Goal: Task Accomplishment & Management: Manage account settings

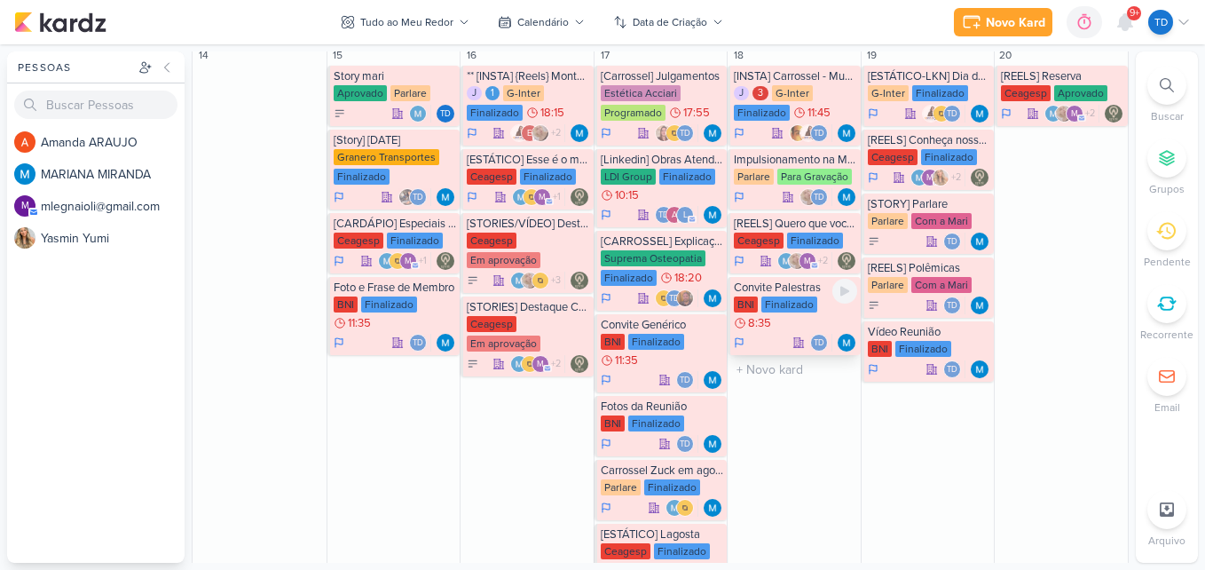
scroll to position [976, 0]
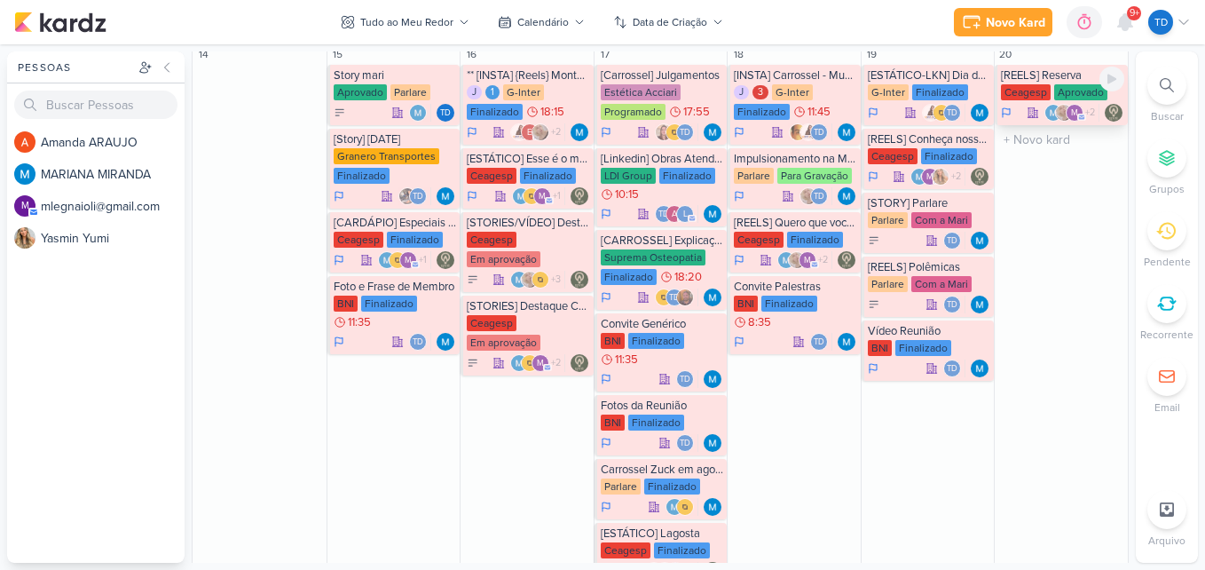
click at [1039, 98] on div "Ceagesp" at bounding box center [1026, 92] width 50 height 16
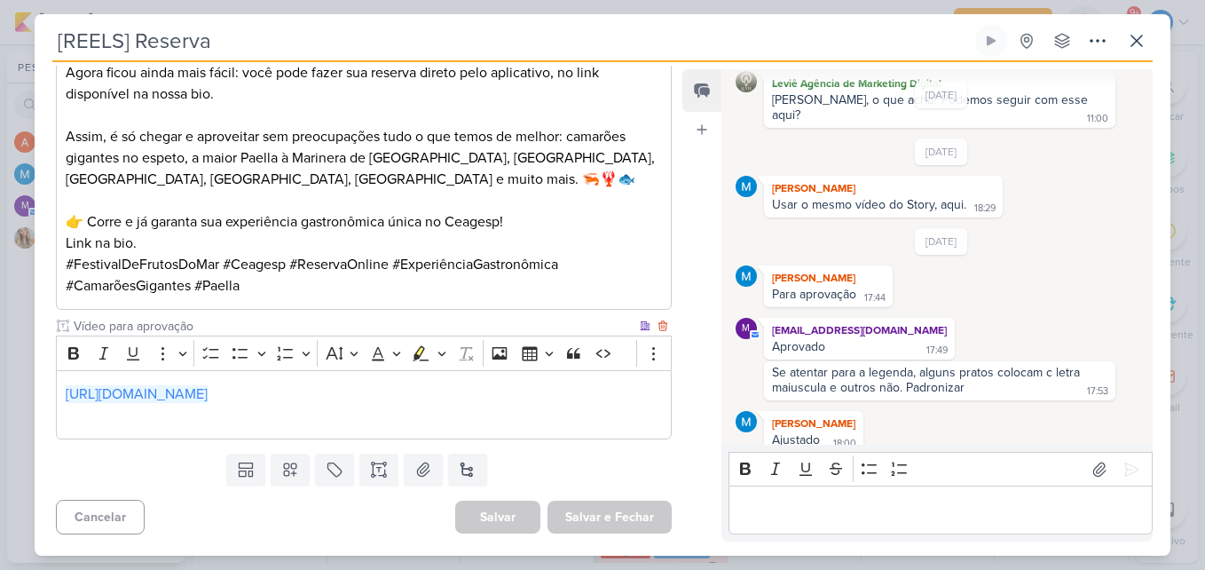
scroll to position [0, 0]
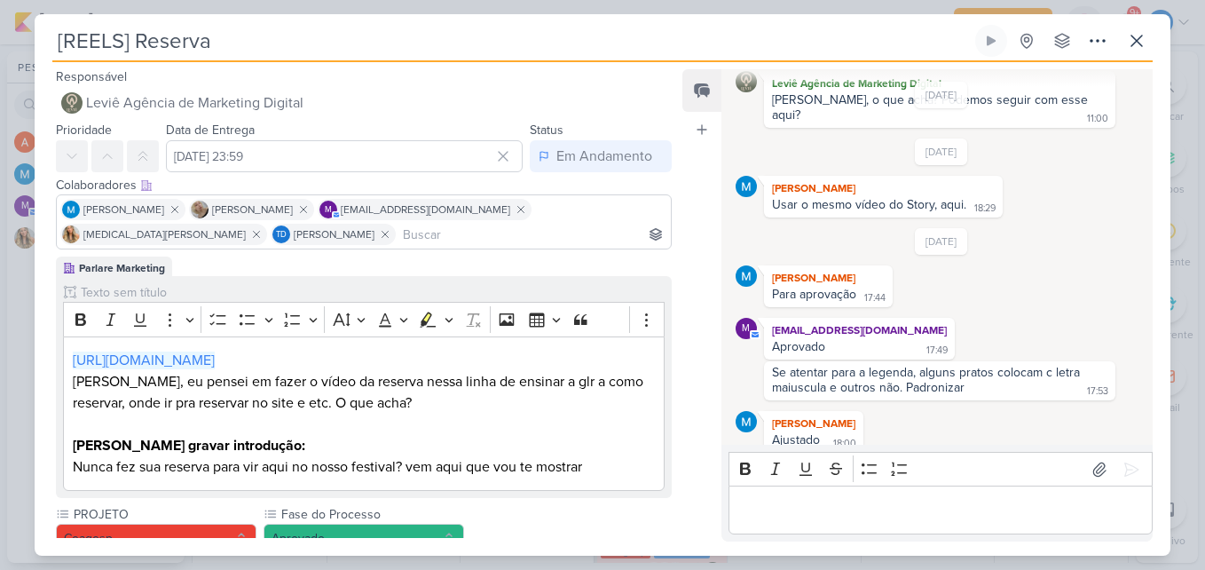
click at [873, 500] on p "Editor editing area: main" at bounding box center [940, 510] width 406 height 21
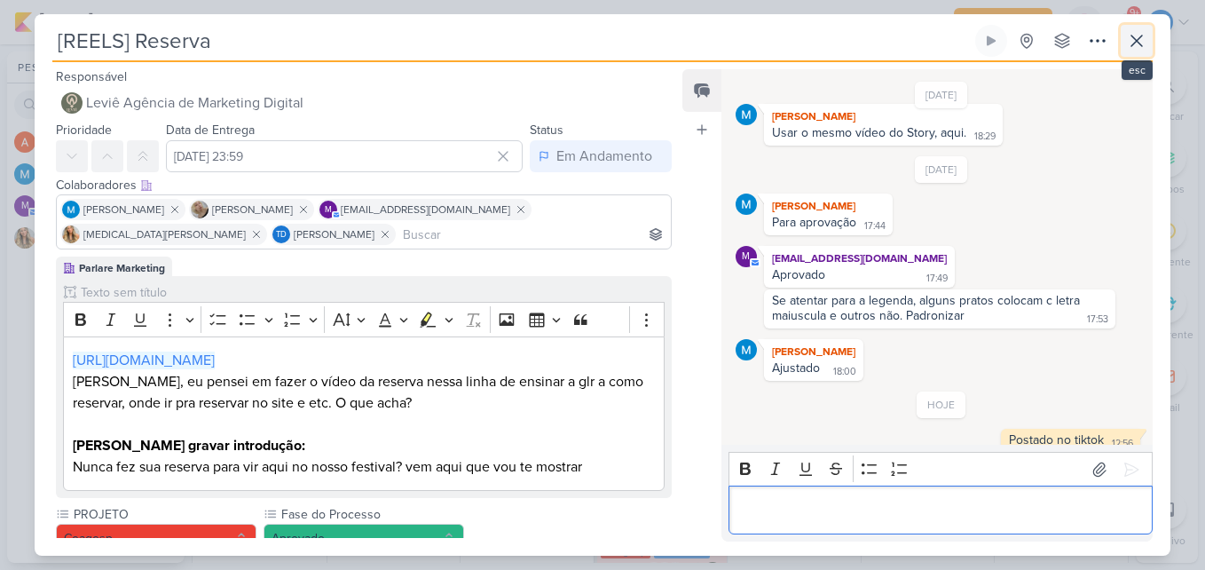
click at [1138, 35] on icon at bounding box center [1136, 40] width 21 height 21
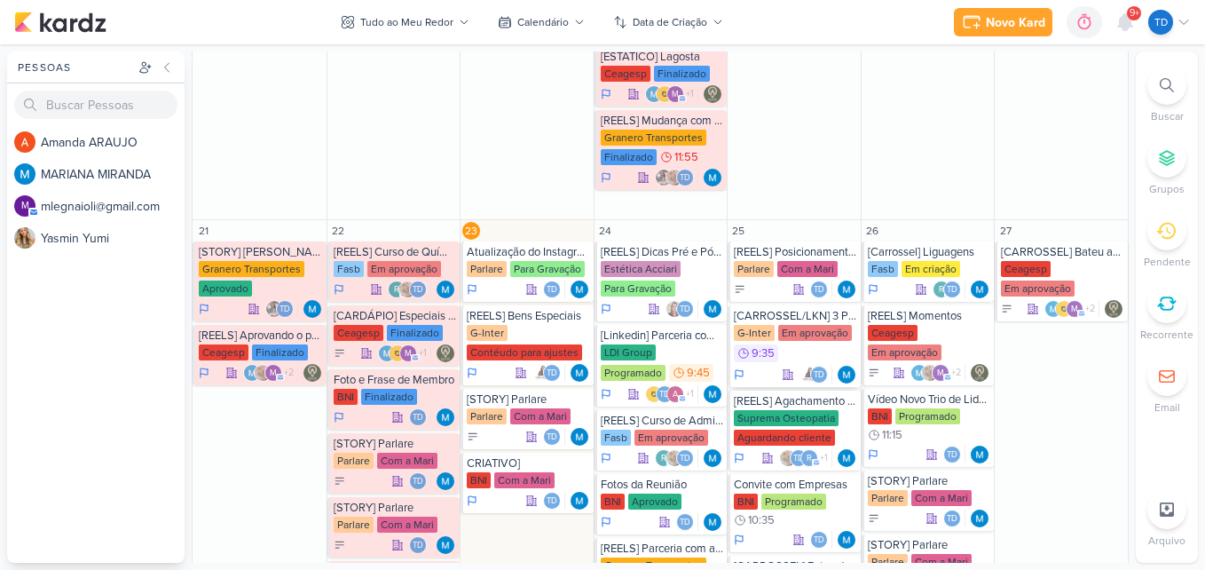
scroll to position [1509, 0]
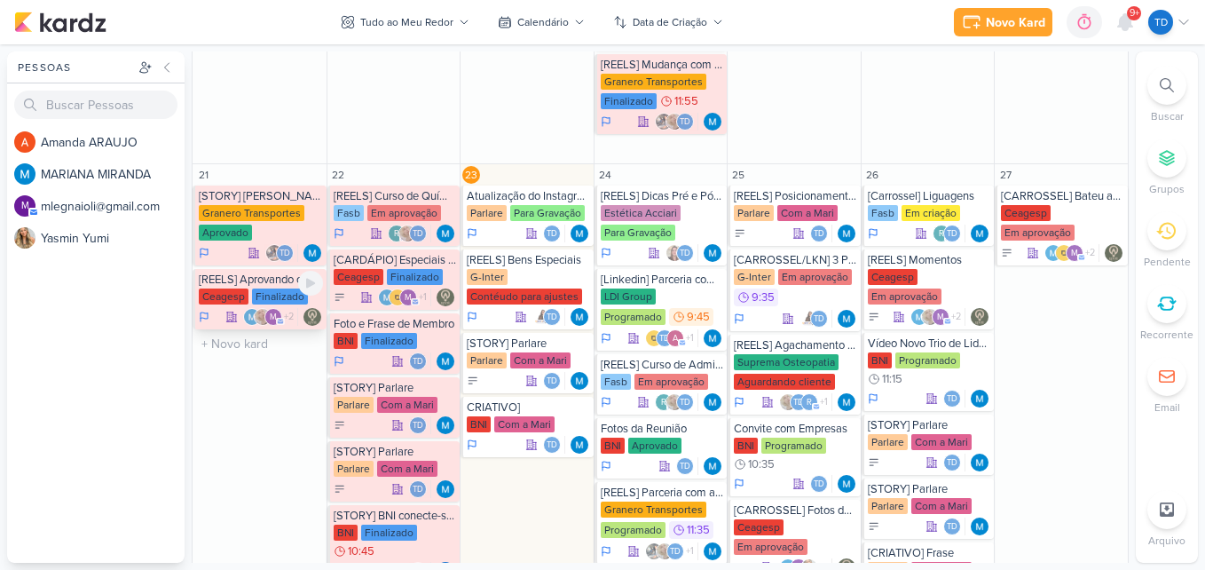
click at [240, 289] on div "Ceagesp" at bounding box center [224, 296] width 50 height 16
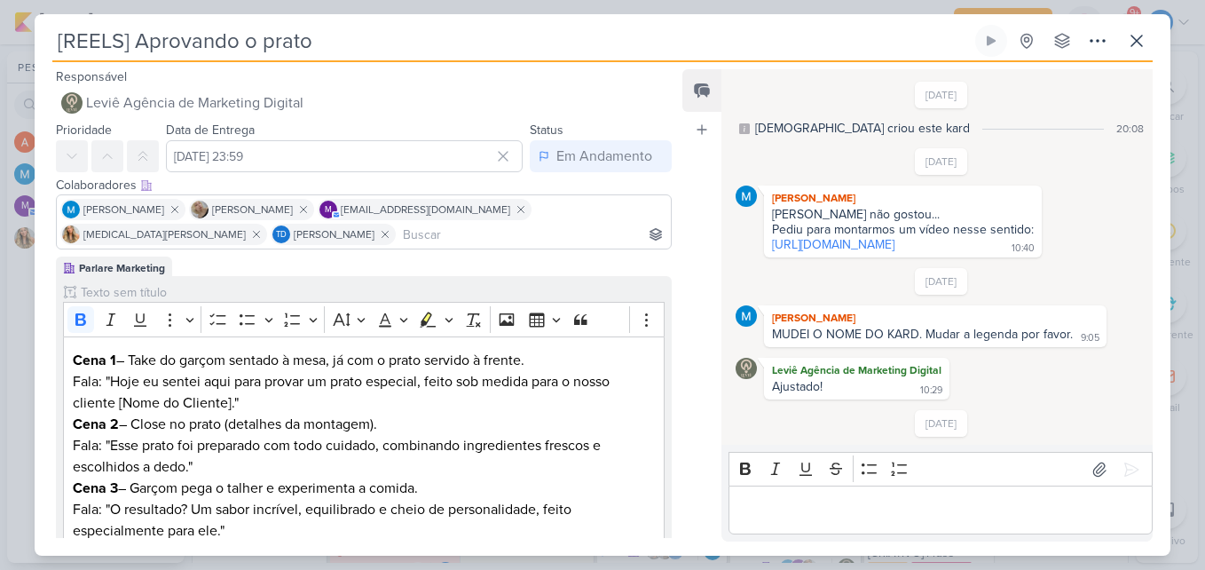
scroll to position [119, 0]
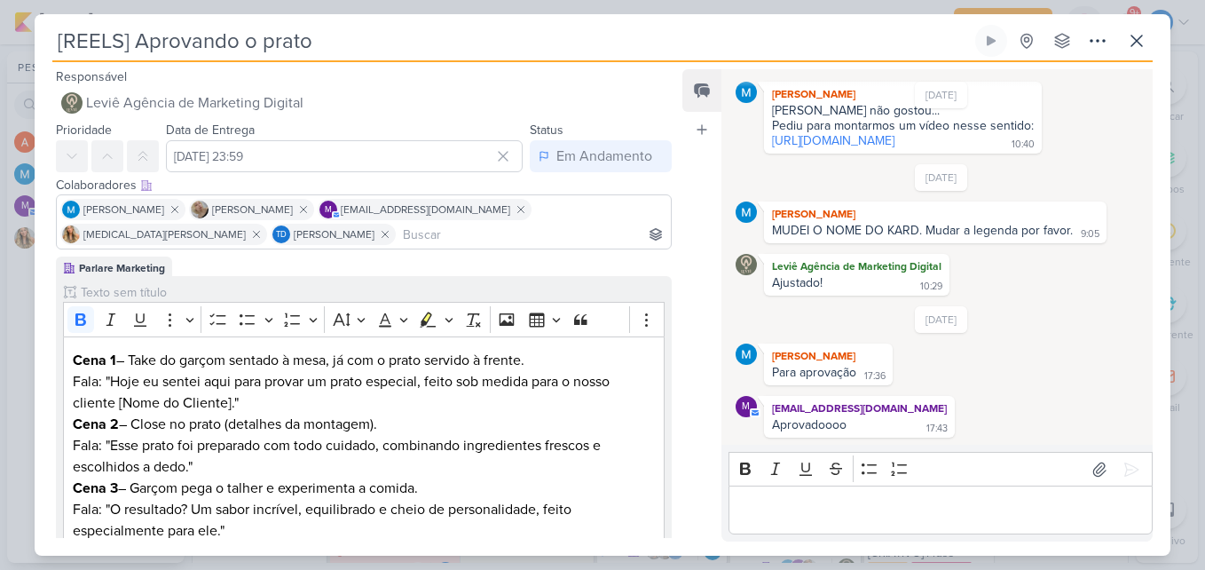
click at [766, 516] on p "Editor editing area: main" at bounding box center [940, 510] width 406 height 21
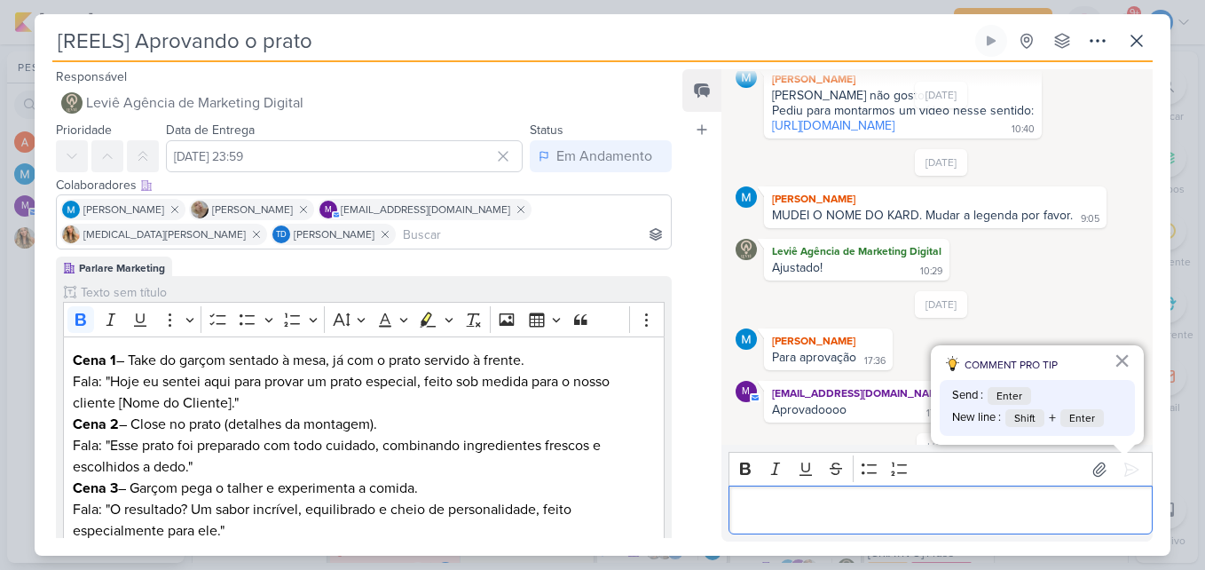
scroll to position [191, 0]
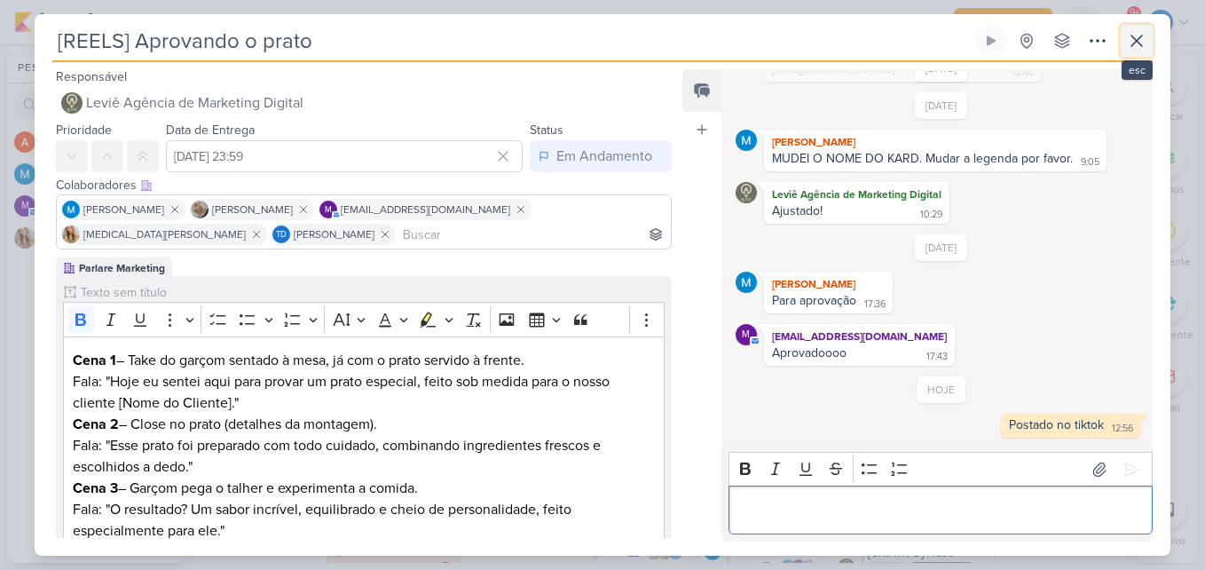
click at [1147, 43] on icon at bounding box center [1136, 40] width 21 height 21
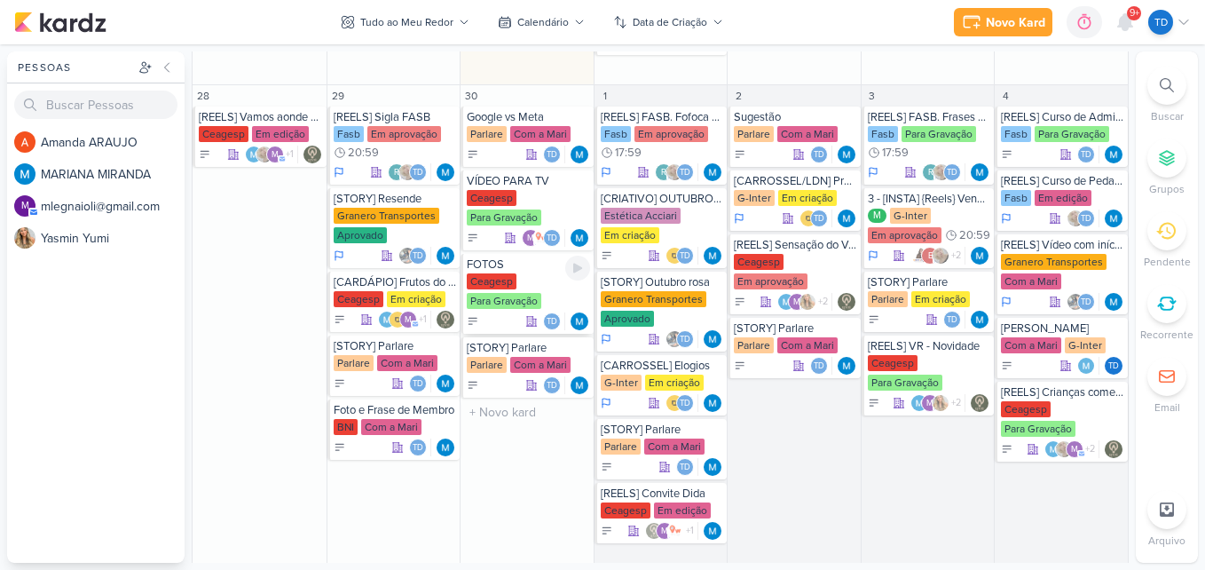
scroll to position [2303, 0]
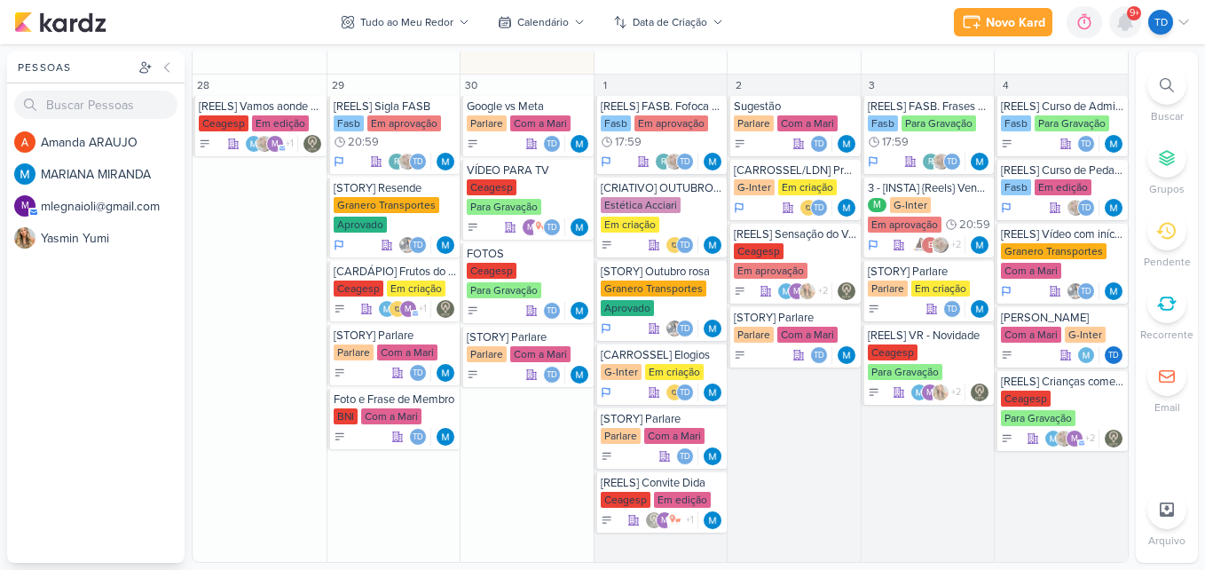
click at [1121, 17] on icon at bounding box center [1125, 22] width 14 height 16
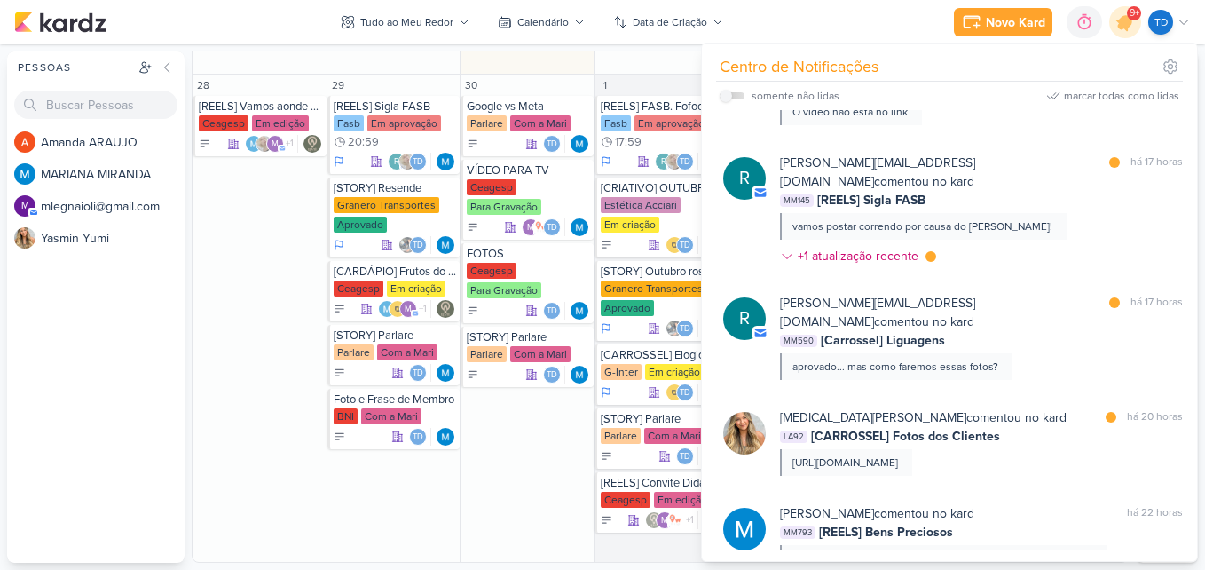
scroll to position [355, 0]
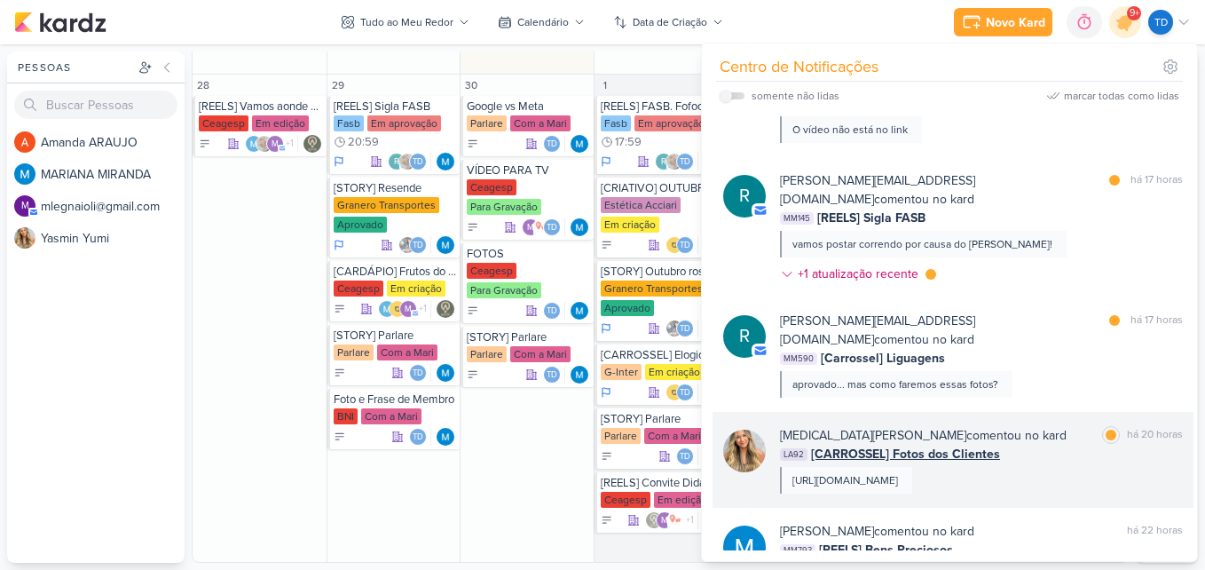
click at [1053, 445] on div "LA92 [CARROSSEL] Fotos dos Clientes" at bounding box center [981, 454] width 403 height 19
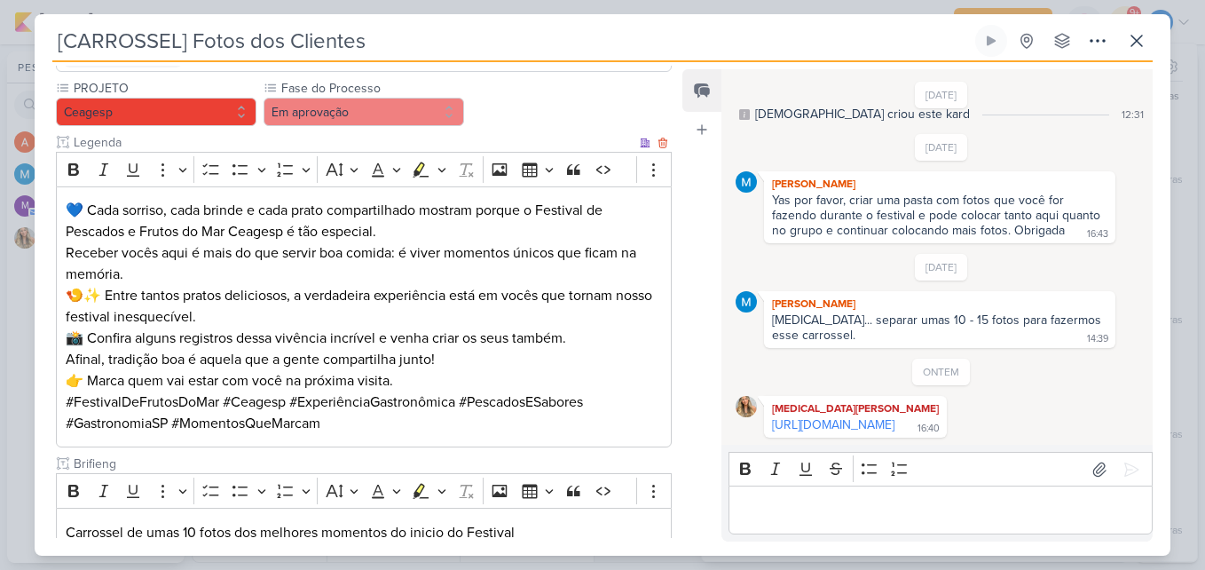
scroll to position [270, 0]
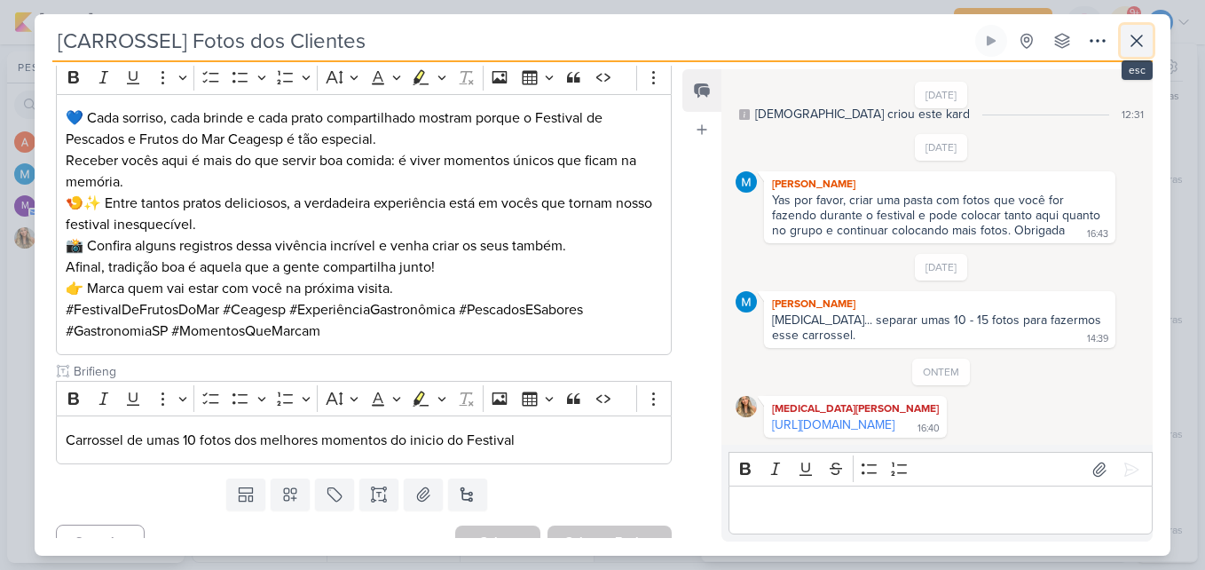
click at [1131, 46] on icon at bounding box center [1136, 40] width 11 height 11
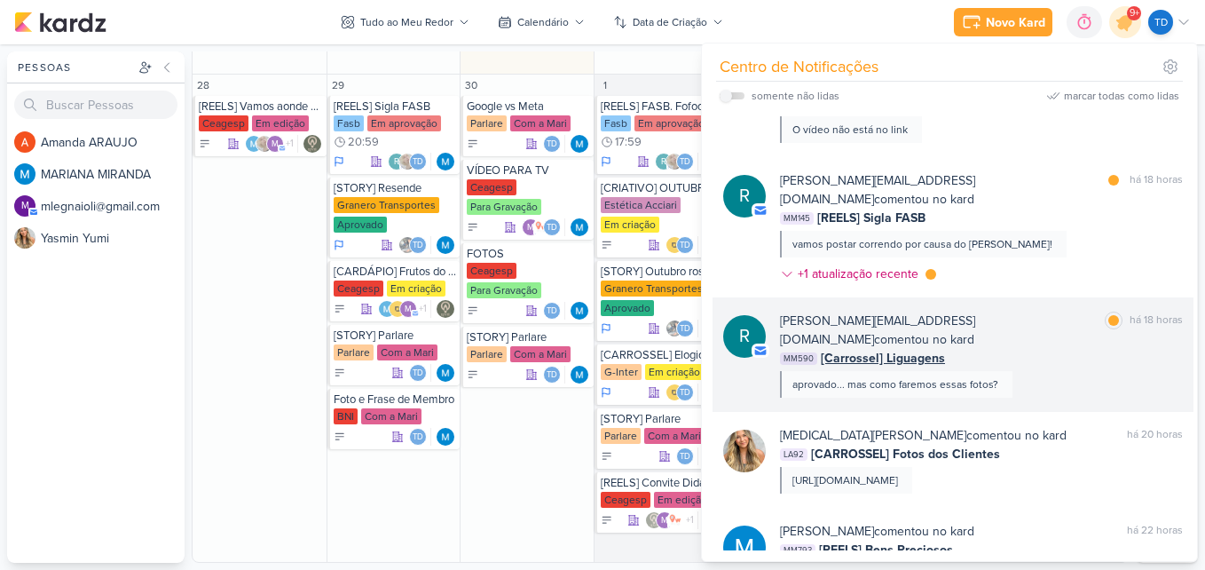
click at [1087, 343] on div "r roberta.pecora@fasb.com.br comentou no kard marcar como lida há 18 horas MM59…" at bounding box center [953, 354] width 481 height 114
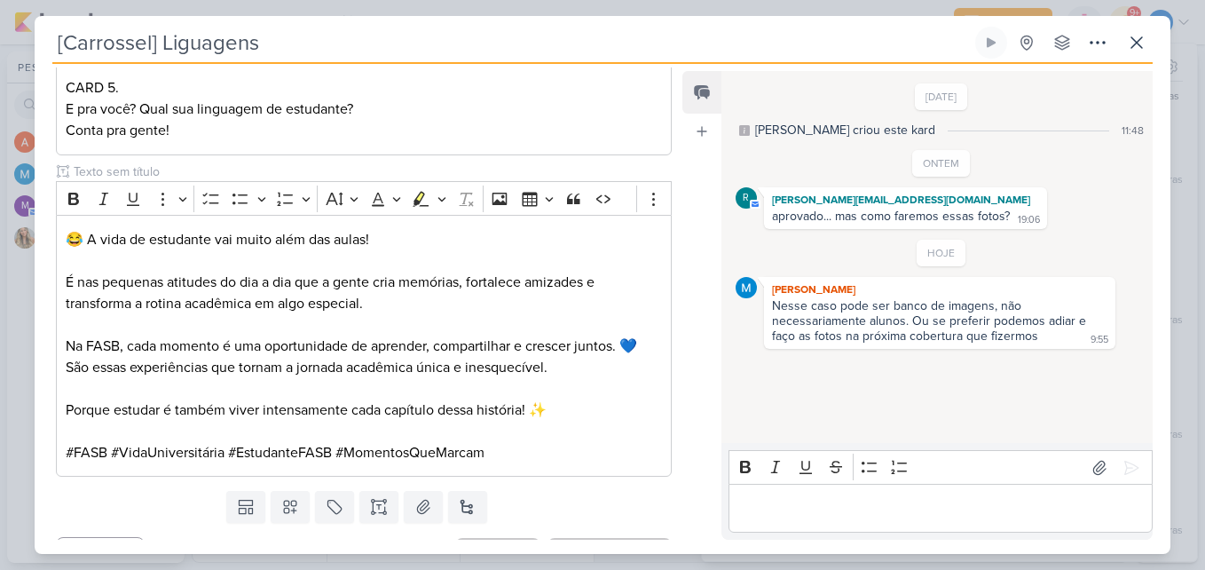
scroll to position [1116, 0]
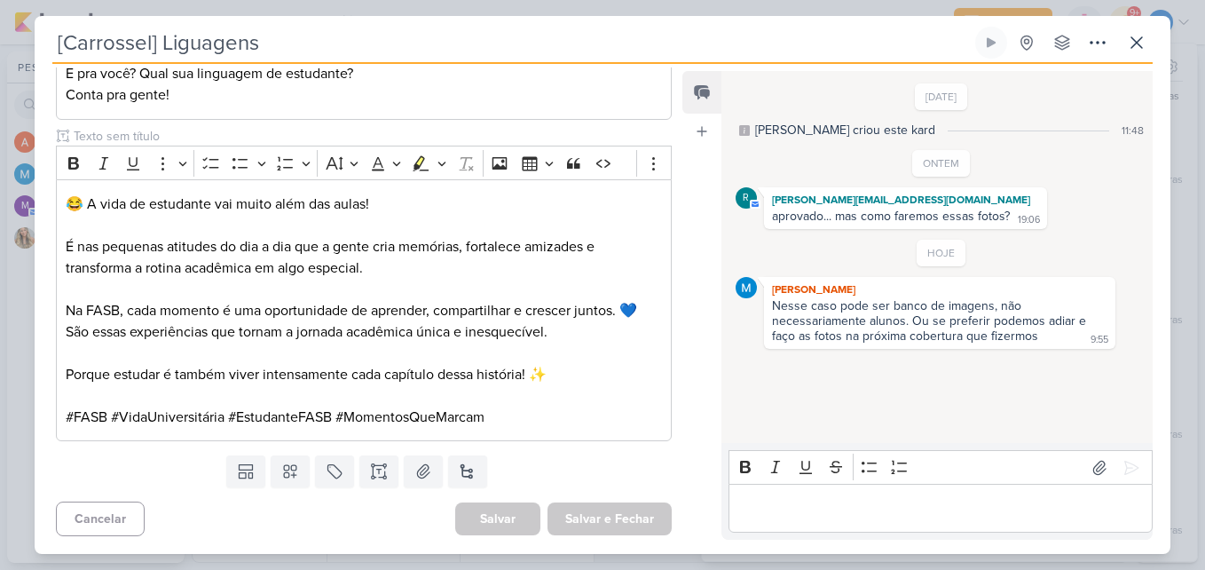
click at [1138, 26] on div "[Carrossel] Liguagens Criado por MARIANA" at bounding box center [603, 285] width 1136 height 538
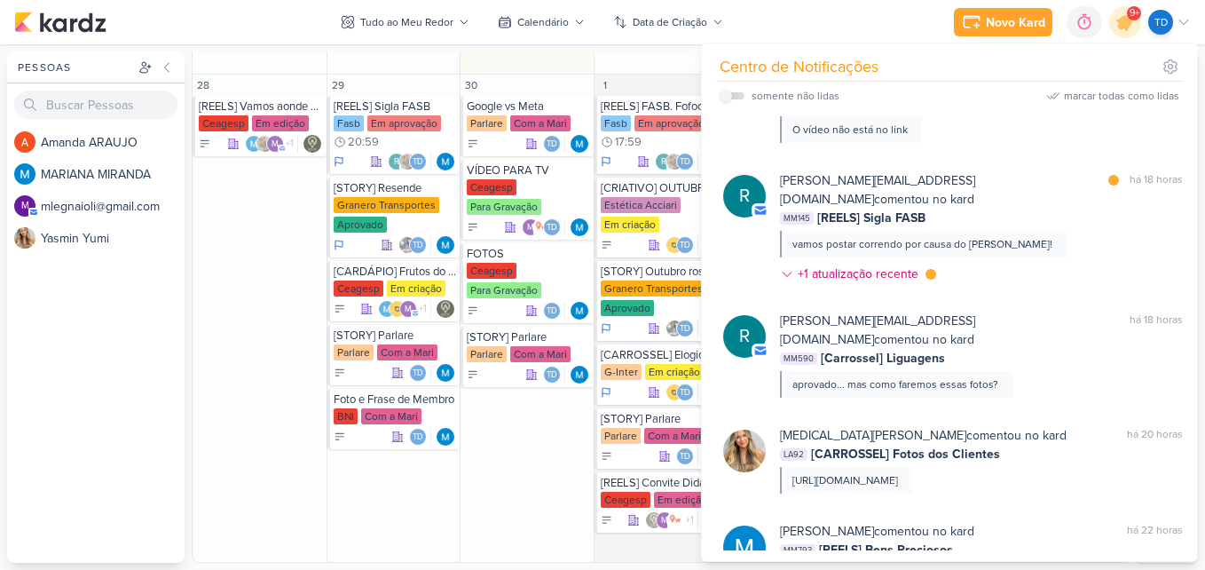
click at [1140, 45] on div "Centro de Notificações somente não lidas marcar todas como lidas" at bounding box center [949, 301] width 495 height 517
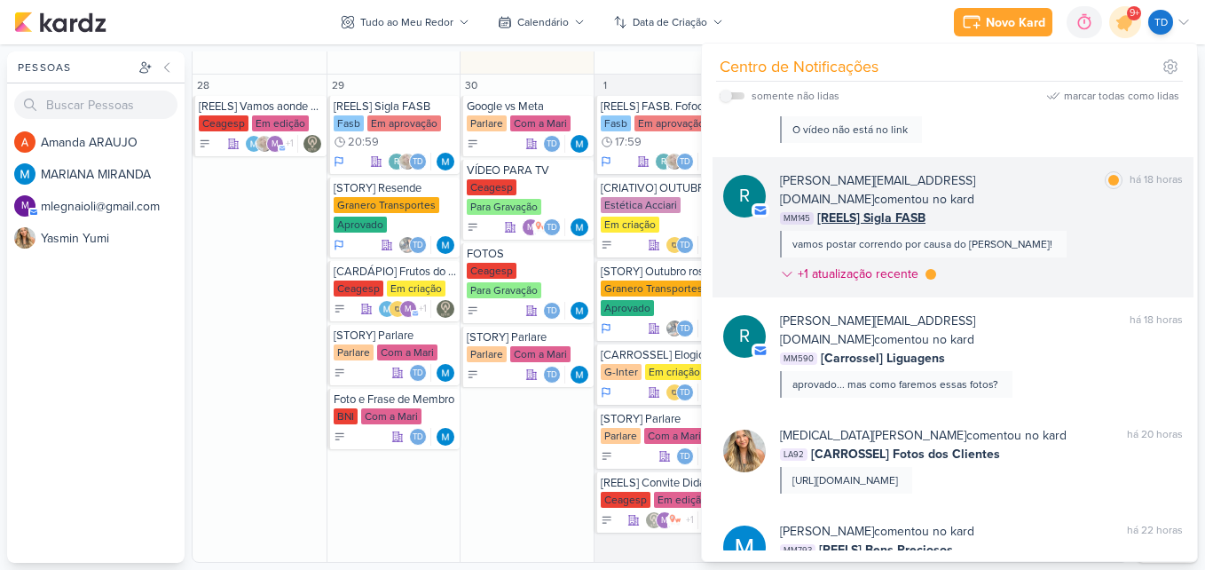
click at [1037, 209] on div "MM145 [REELS] Sigla FASB" at bounding box center [981, 218] width 403 height 19
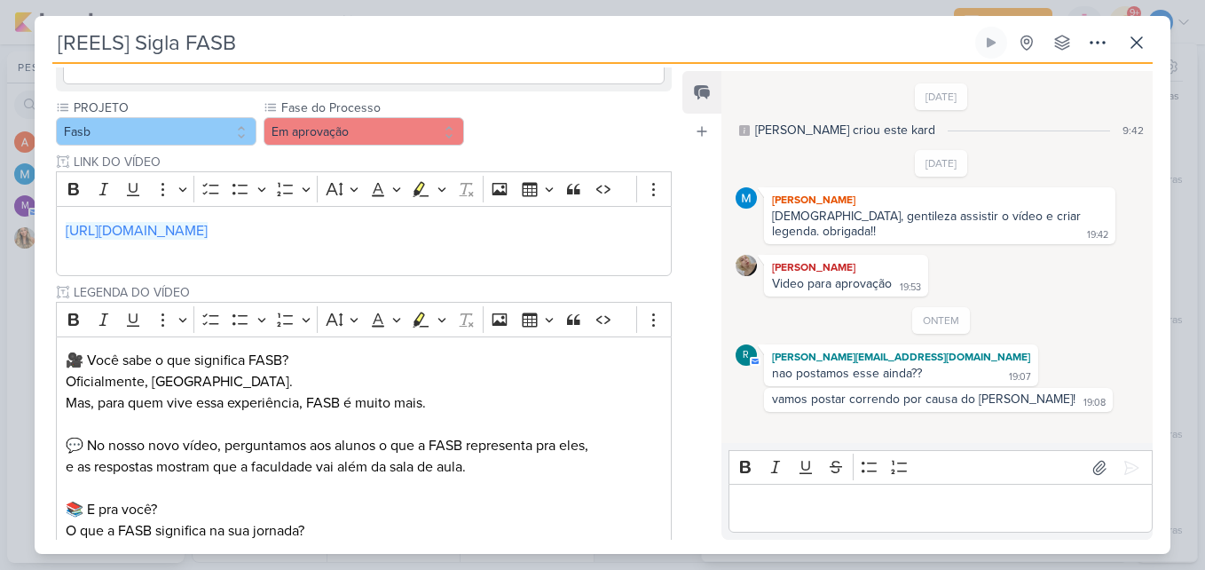
scroll to position [753, 0]
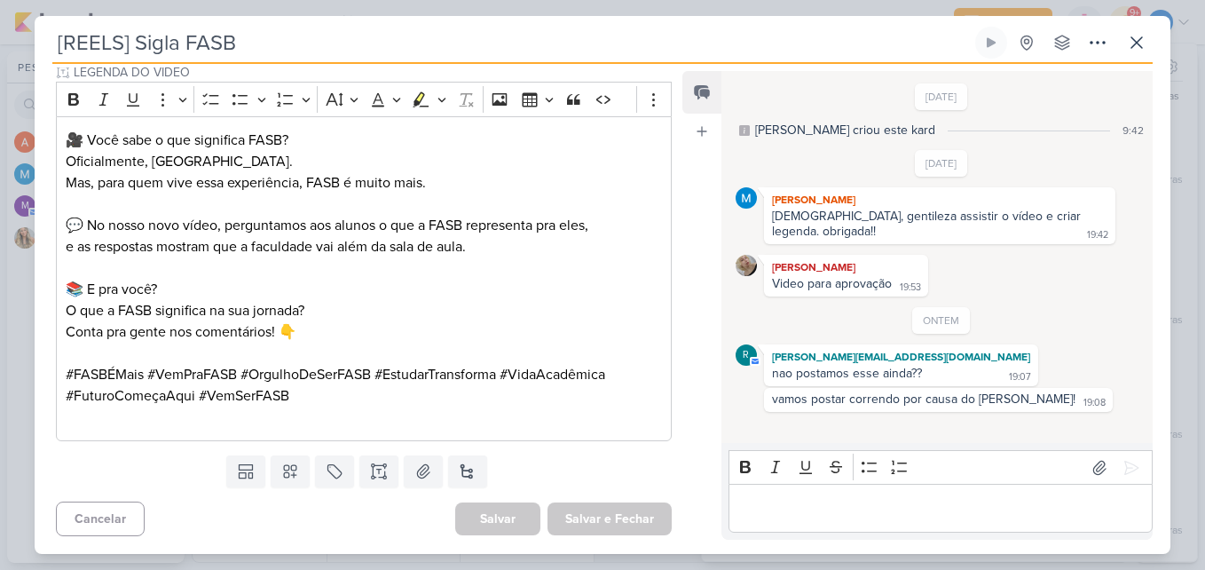
click at [1120, 44] on div "[REELS] Sigla FASB Criado por MARIANA nenhum grupo disponível" at bounding box center [602, 45] width 1100 height 37
click at [1129, 44] on icon at bounding box center [1136, 42] width 21 height 21
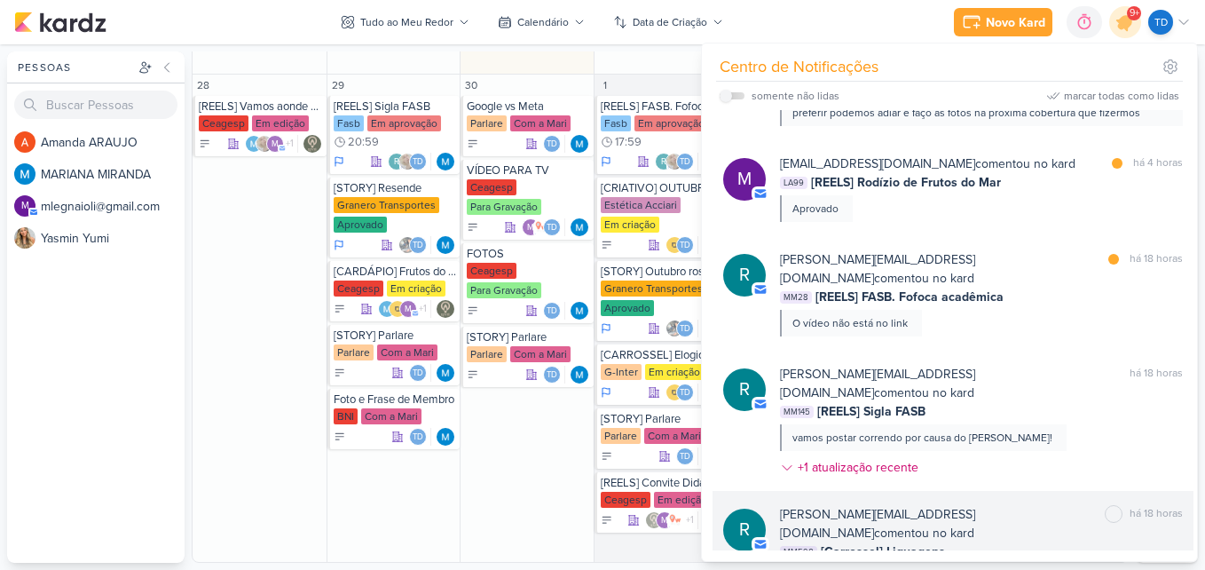
scroll to position [89, 0]
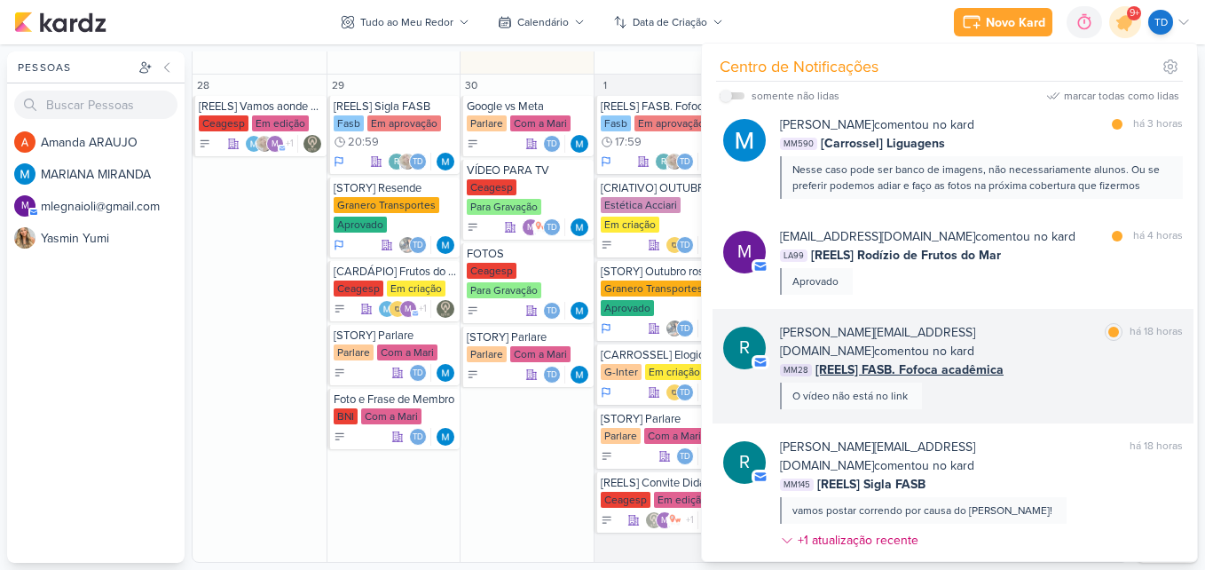
click at [1071, 374] on div "roberta.pecora@fasb.com.br comentou no kard marcar como lida há 18 horas MM28 […" at bounding box center [981, 366] width 403 height 86
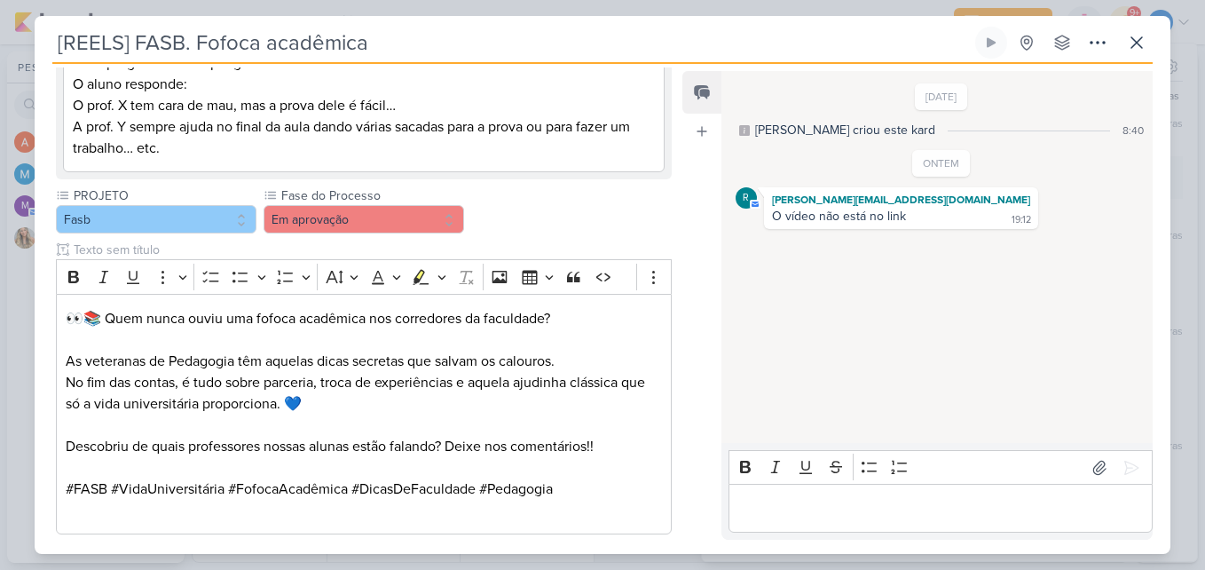
scroll to position [96, 0]
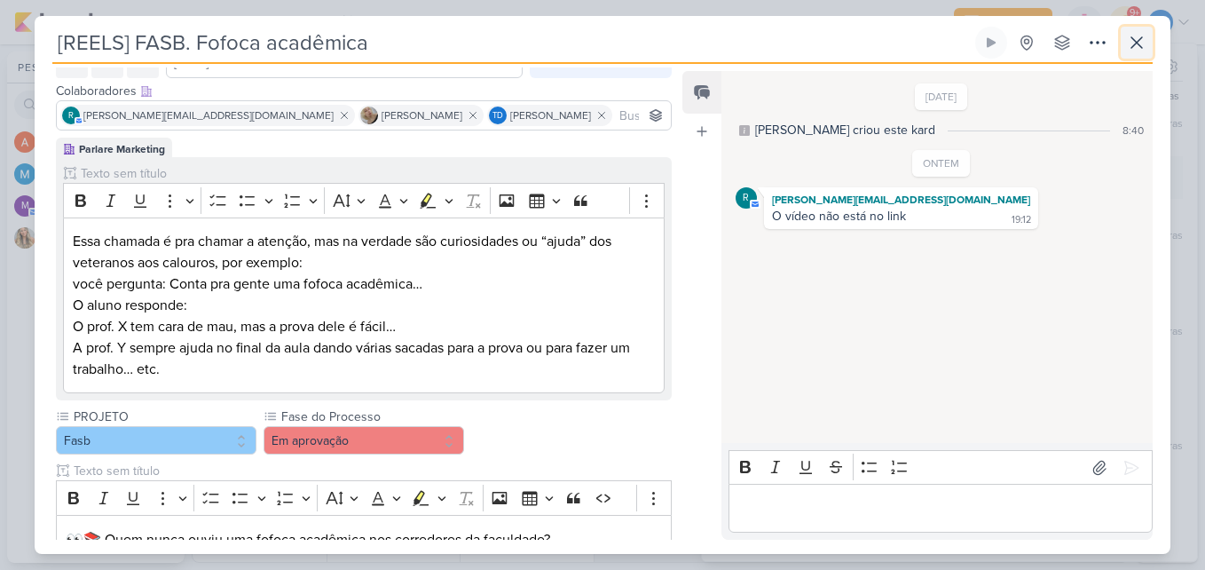
click at [1149, 54] on button at bounding box center [1137, 43] width 32 height 32
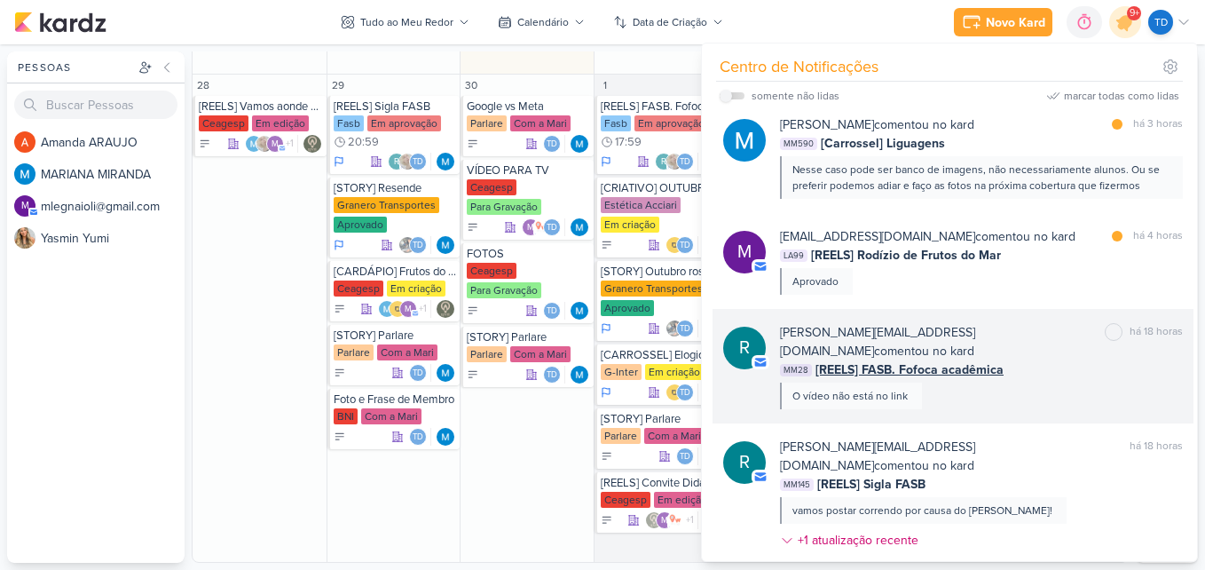
scroll to position [0, 0]
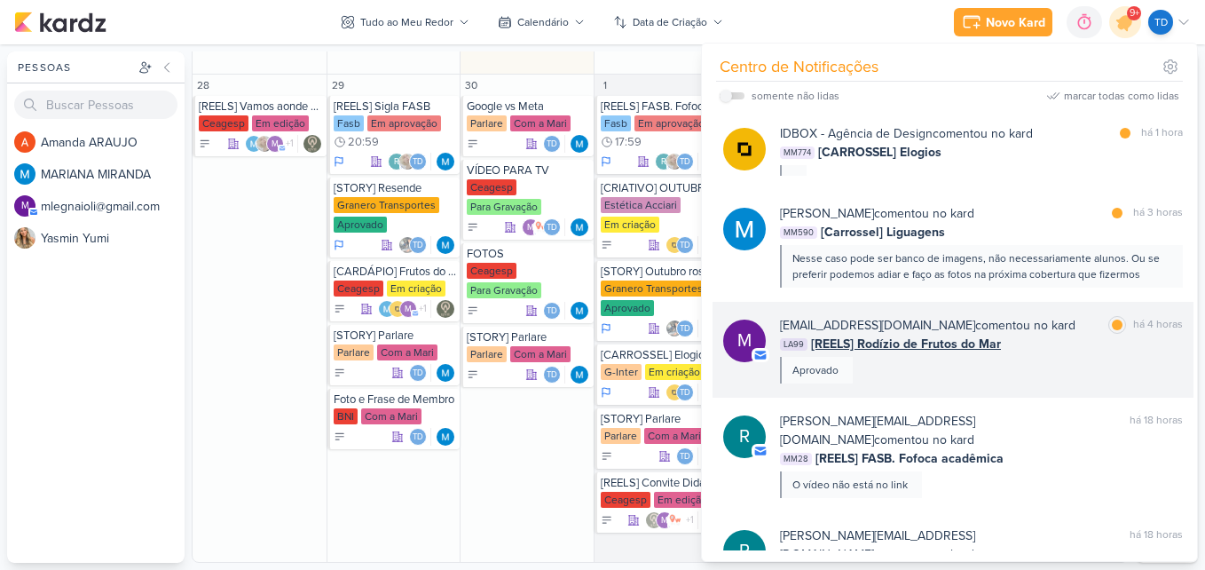
click at [1065, 320] on div "mlegnaioli@gmail.com comentou no kard marcar como lida há 4 horas" at bounding box center [981, 325] width 403 height 19
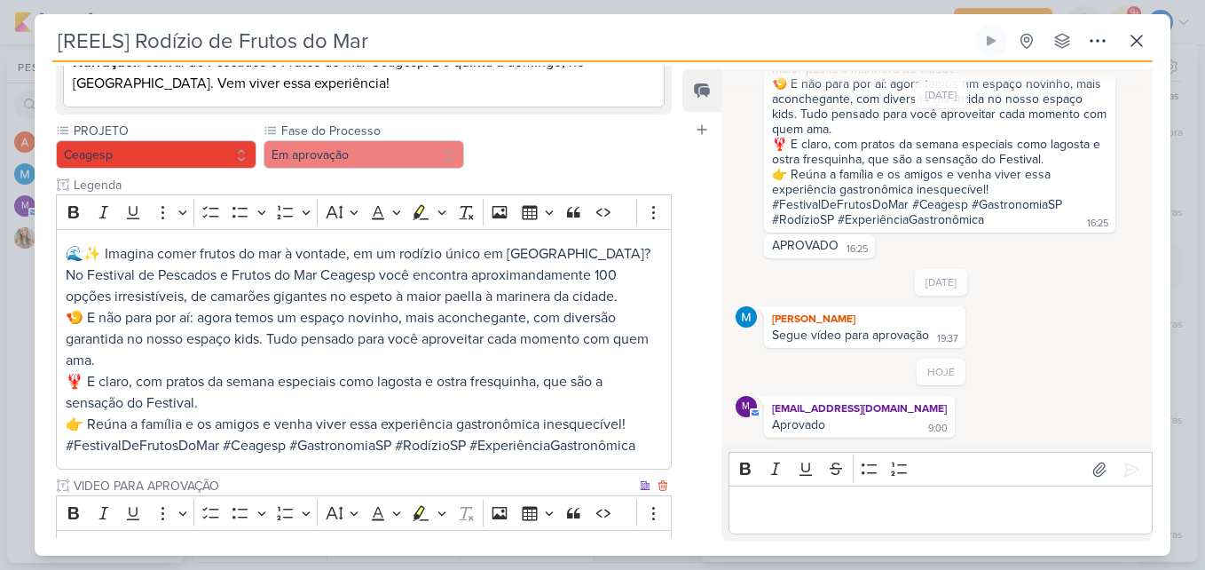
scroll to position [554, 0]
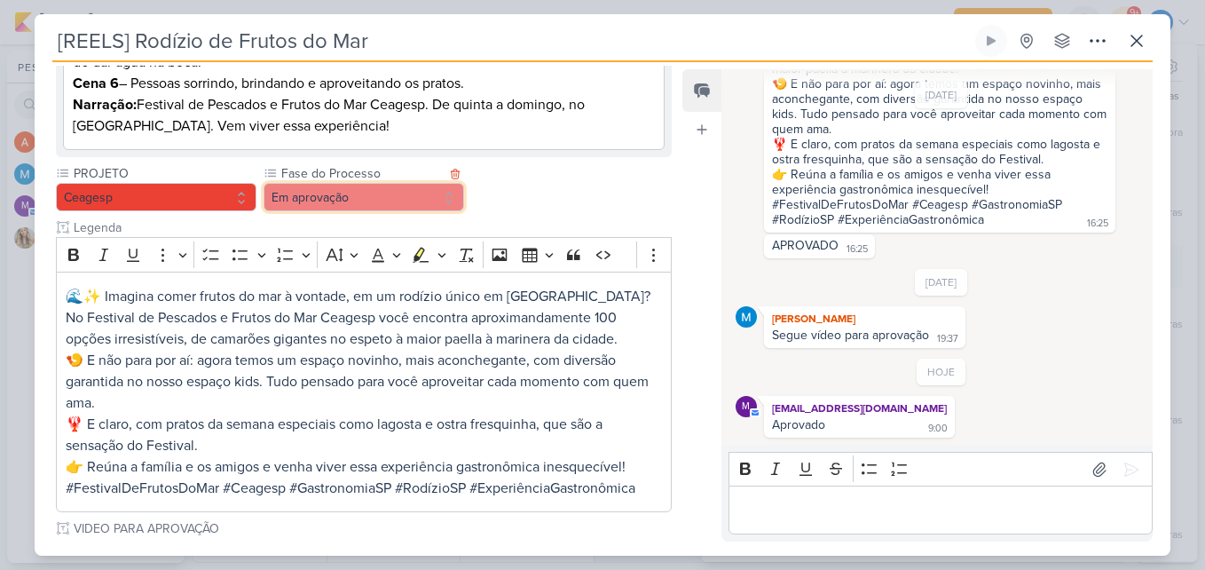
click at [428, 211] on button "Em aprovação" at bounding box center [364, 197] width 201 height 28
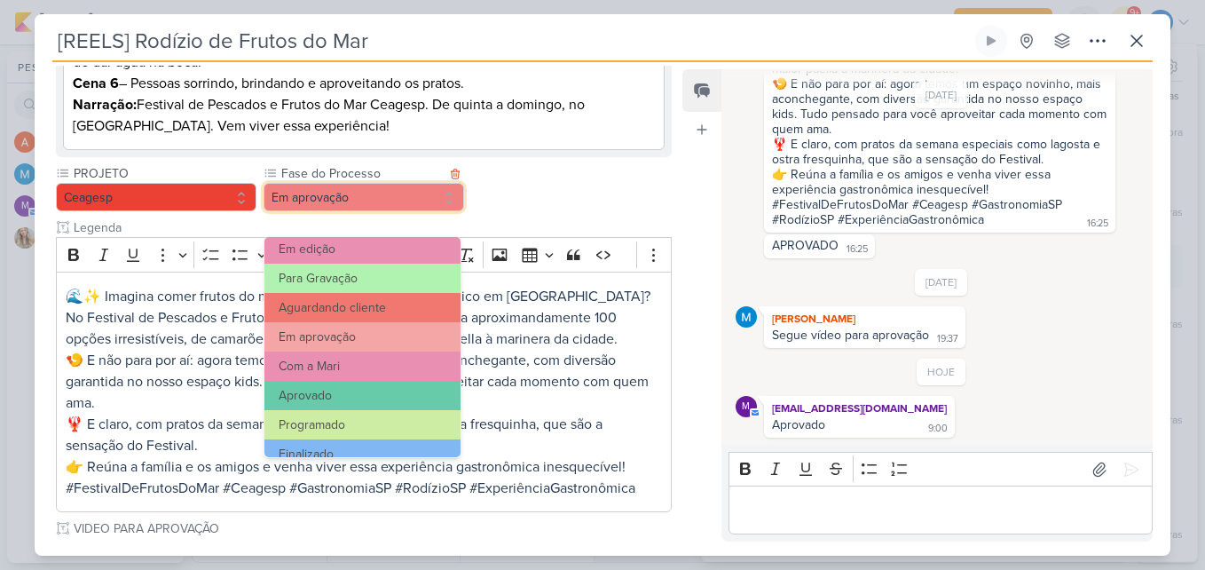
scroll to position [171, 0]
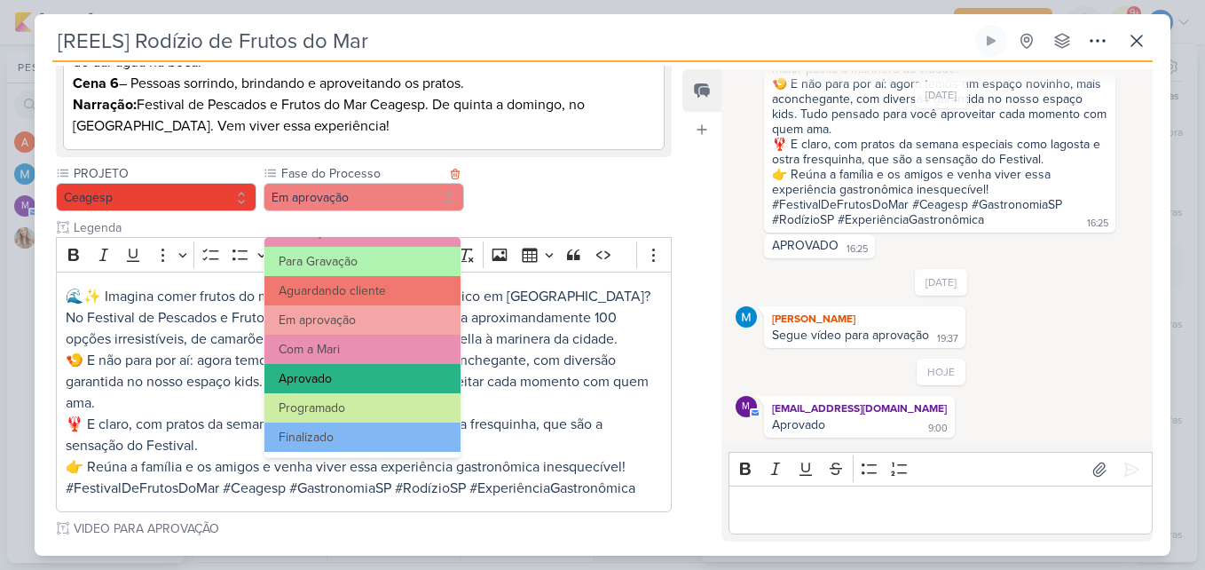
click at [384, 371] on button "Aprovado" at bounding box center [362, 378] width 196 height 29
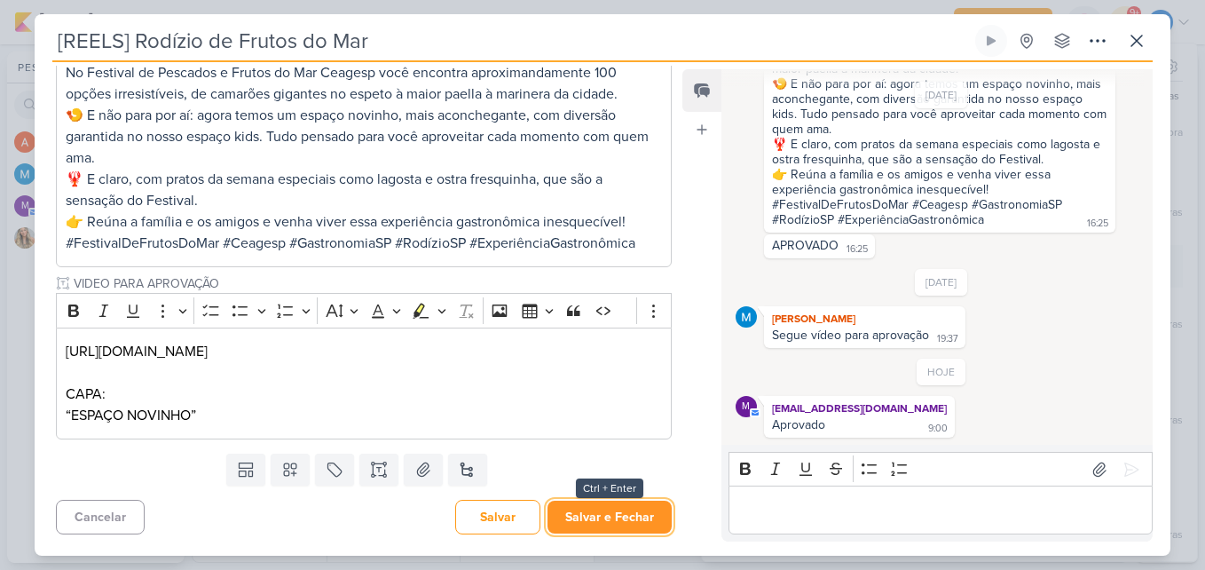
click at [635, 524] on button "Salvar e Fechar" at bounding box center [610, 517] width 124 height 33
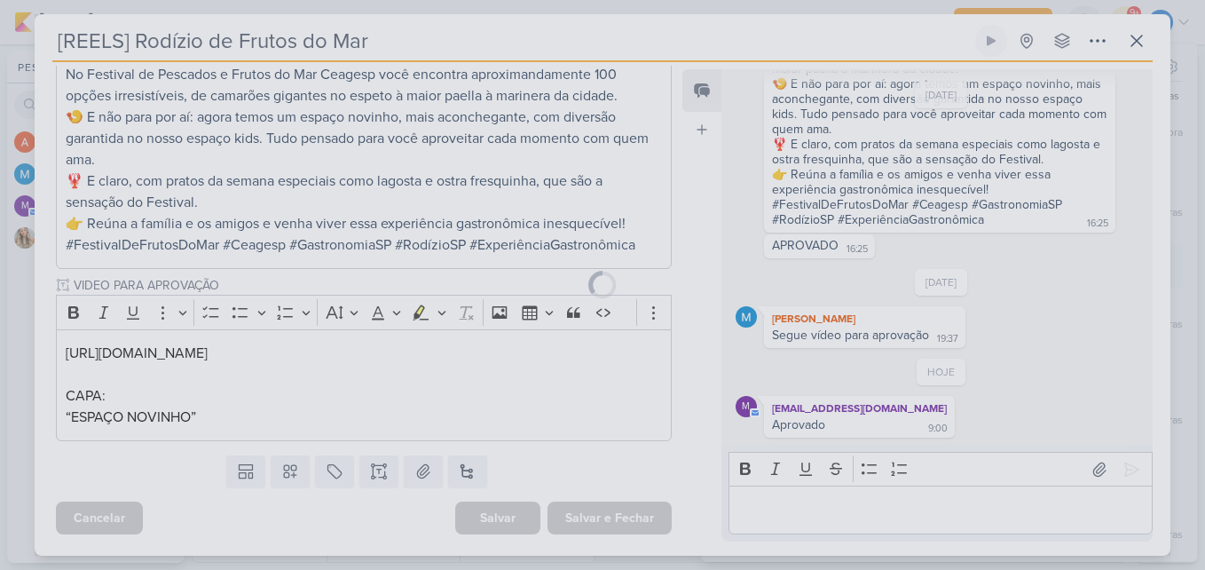
scroll to position [818, 0]
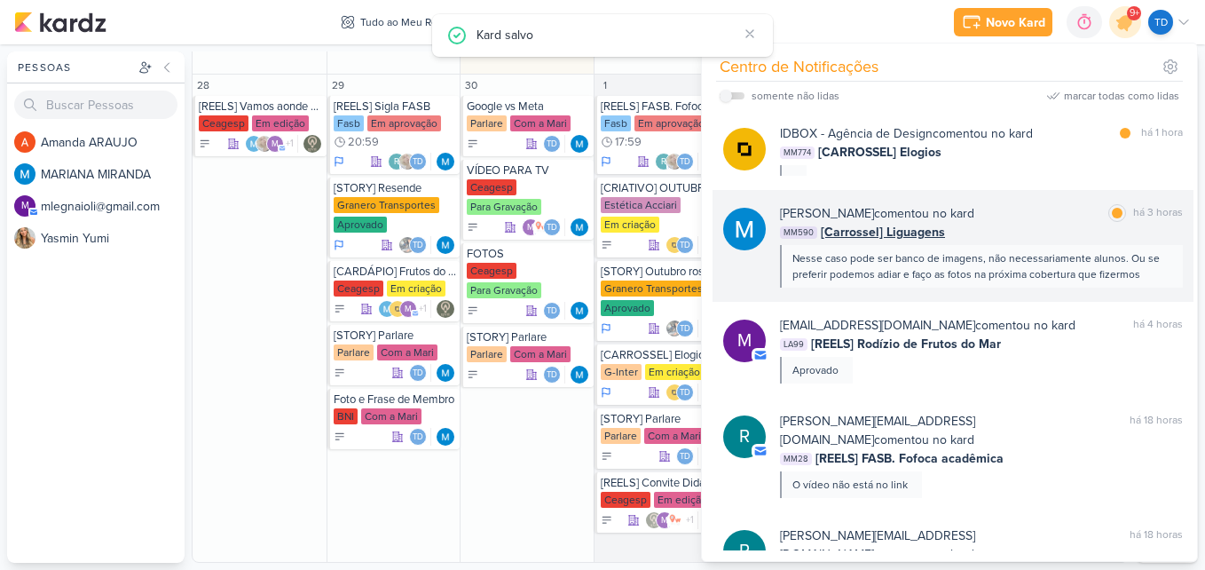
click at [1050, 233] on div "MM590 [Carrossel] Liguagens" at bounding box center [981, 232] width 403 height 19
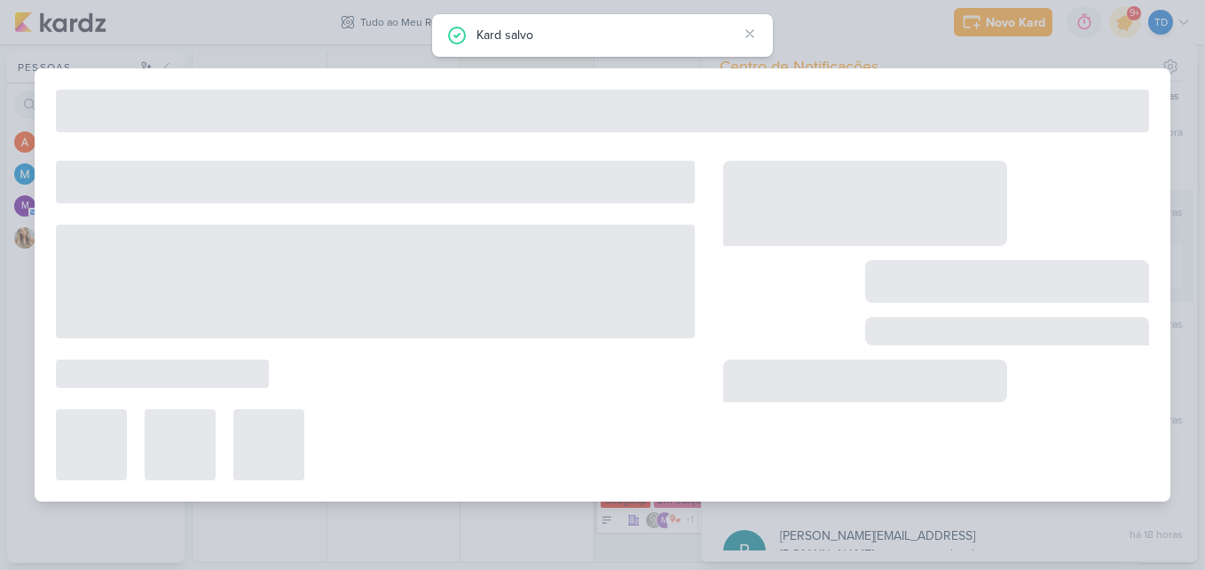
scroll to position [2283, 0]
type input "[Carrossel] Liguagens"
type input "26 de setembro de 2025 às 23:59"
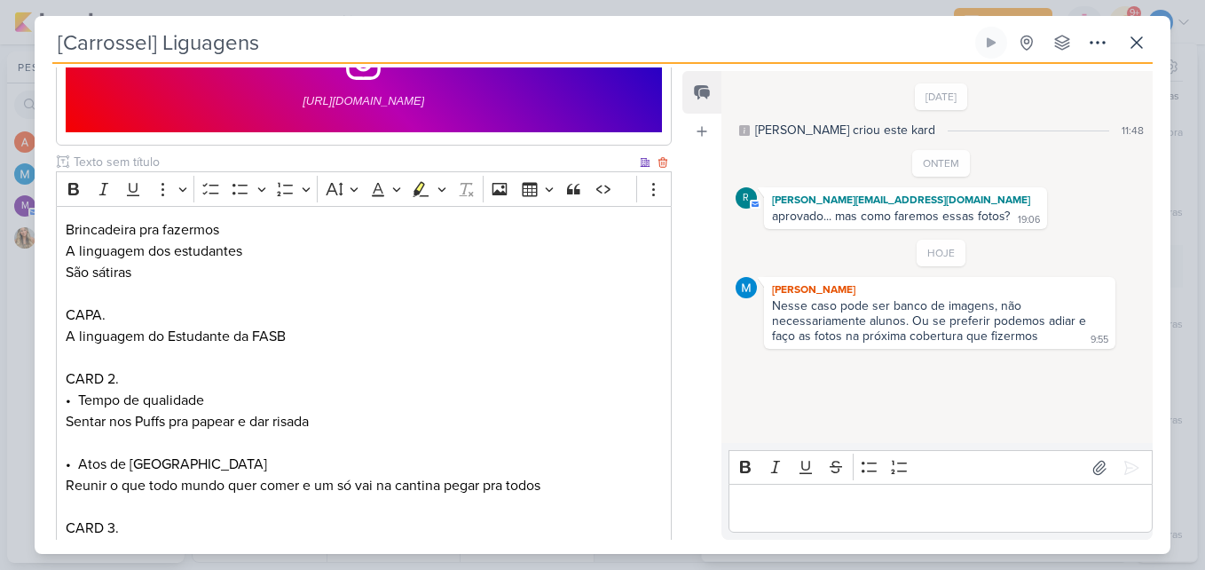
scroll to position [0, 0]
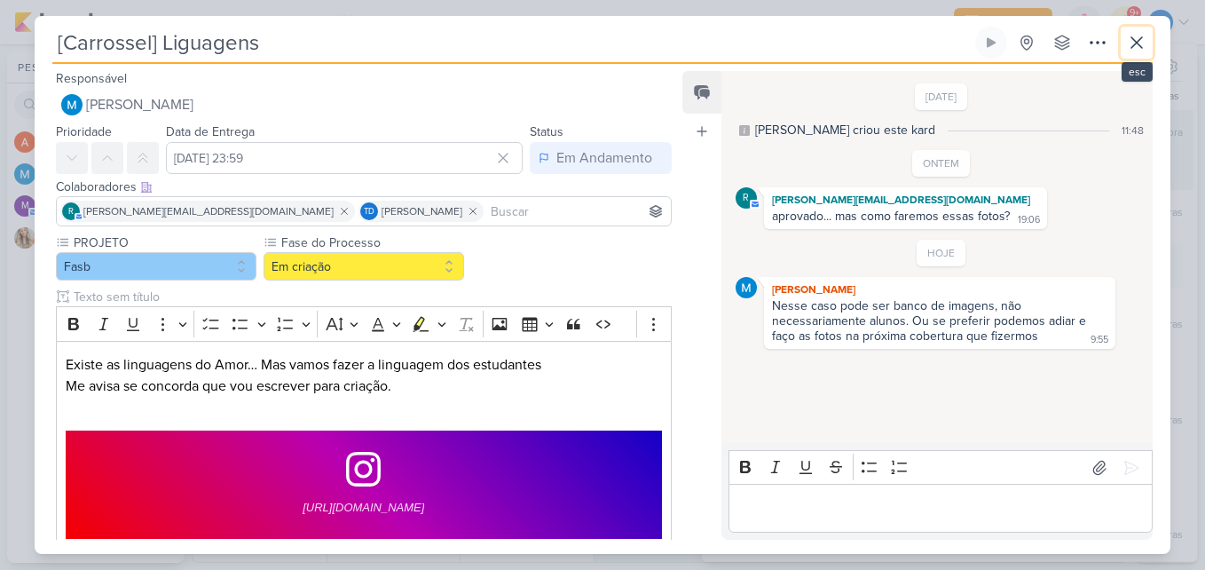
click at [1136, 34] on icon at bounding box center [1136, 42] width 21 height 21
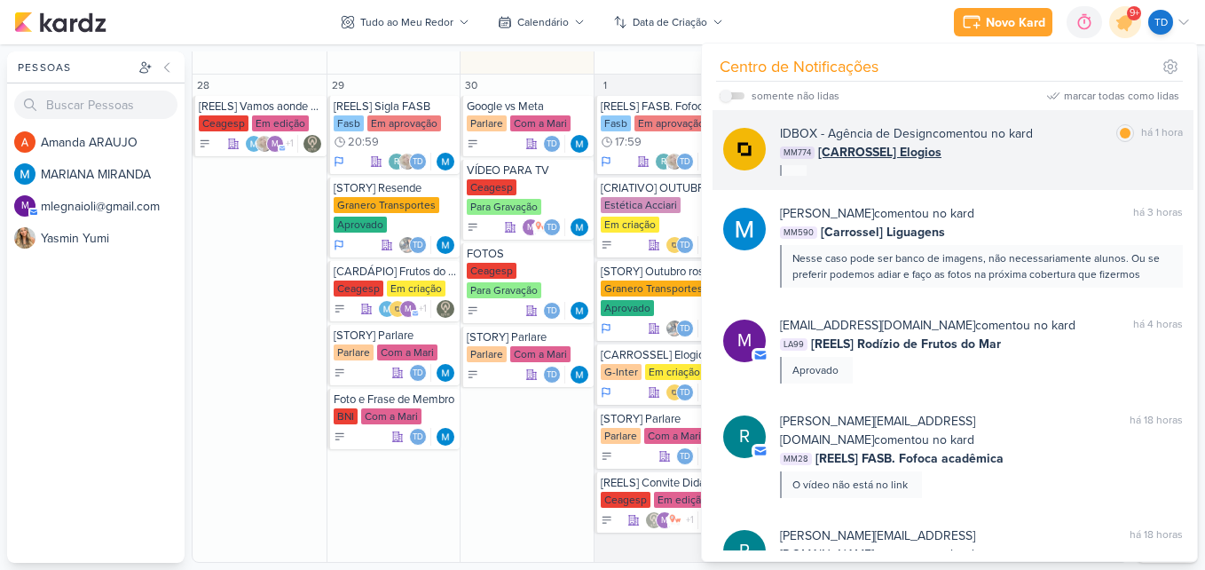
click at [1046, 149] on div "MM774 [CARROSSEL] Elogios" at bounding box center [981, 152] width 403 height 19
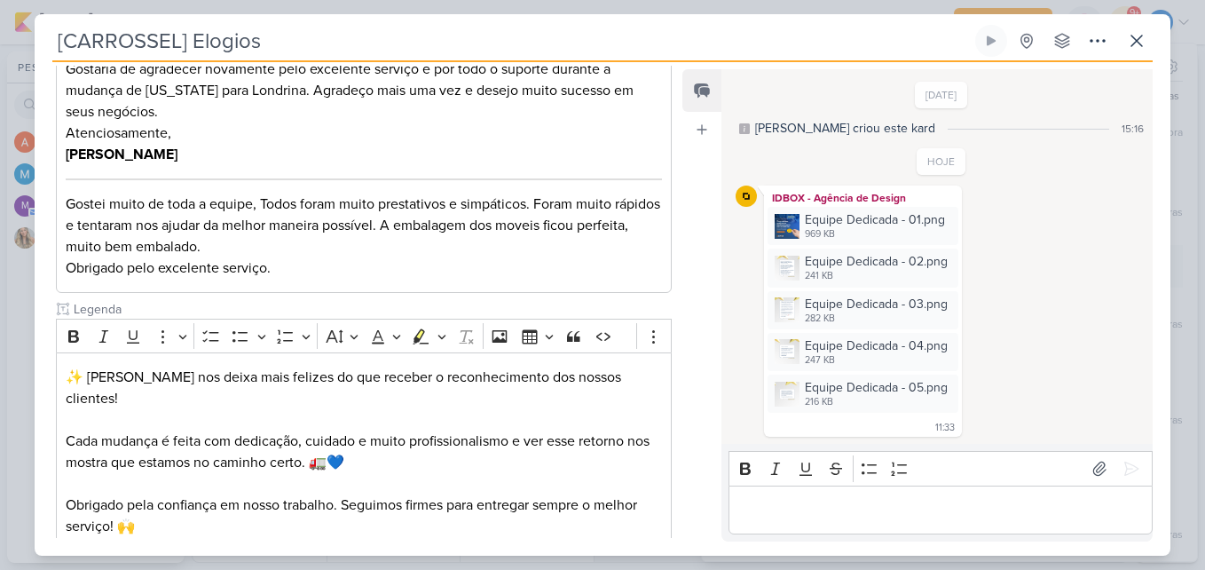
scroll to position [1065, 0]
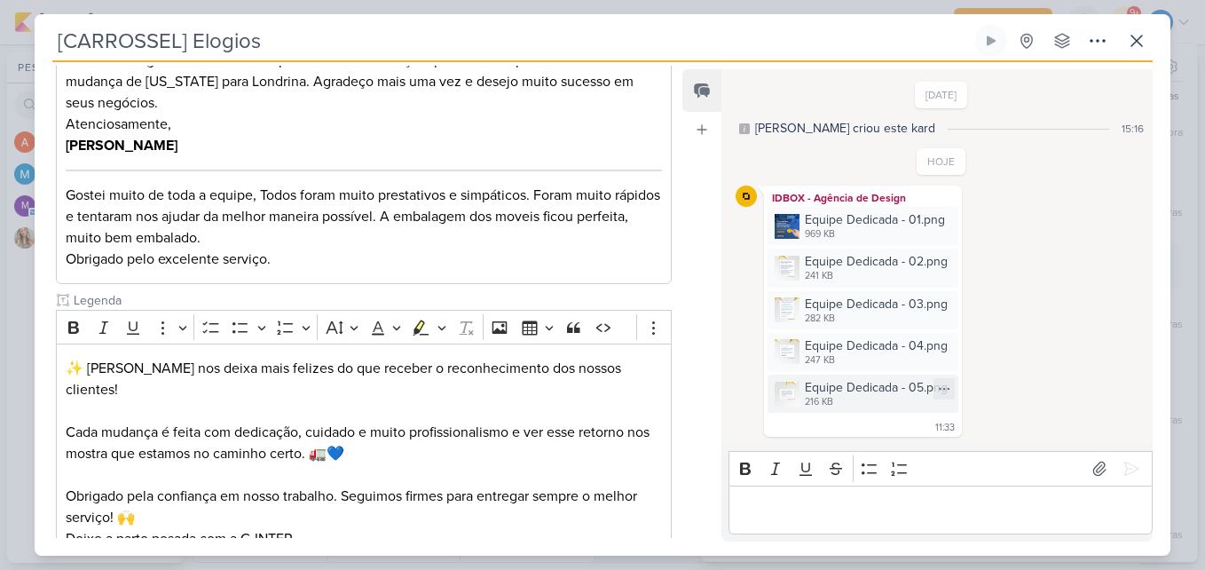
click at [861, 393] on div "Equipe Dedicada - 05.png" at bounding box center [876, 387] width 143 height 19
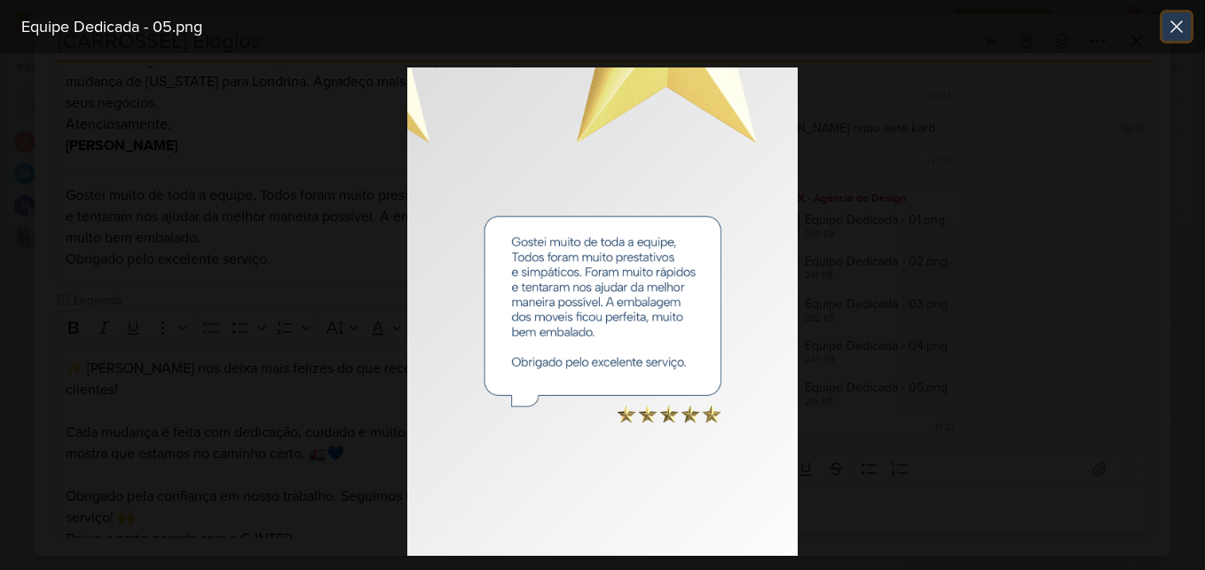
click at [1179, 21] on icon at bounding box center [1176, 26] width 21 height 21
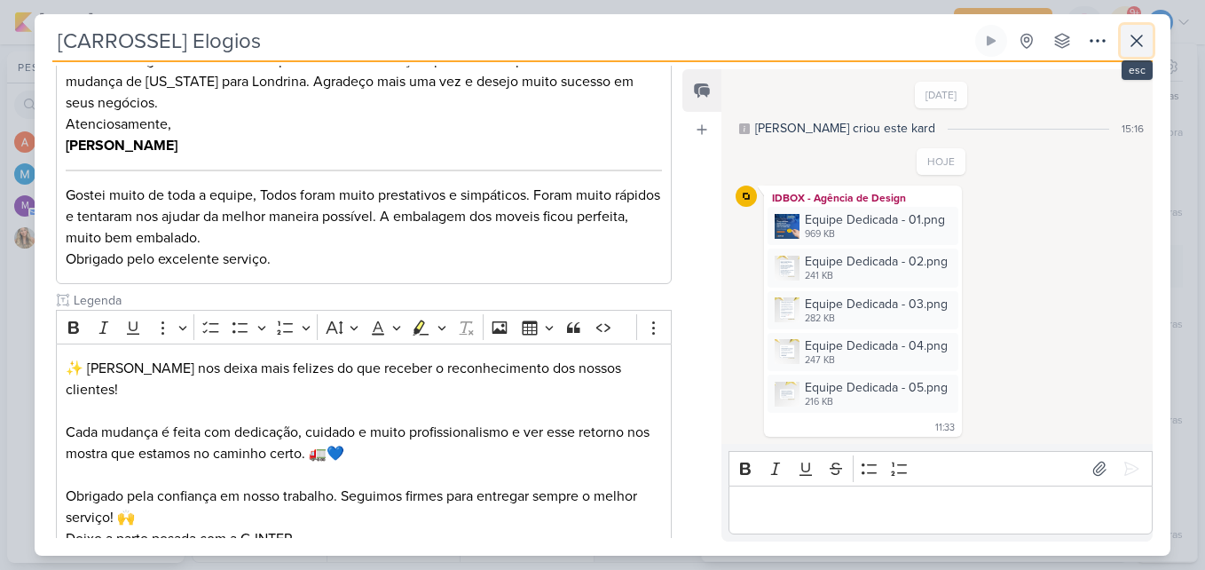
click at [1142, 50] on icon at bounding box center [1136, 40] width 21 height 21
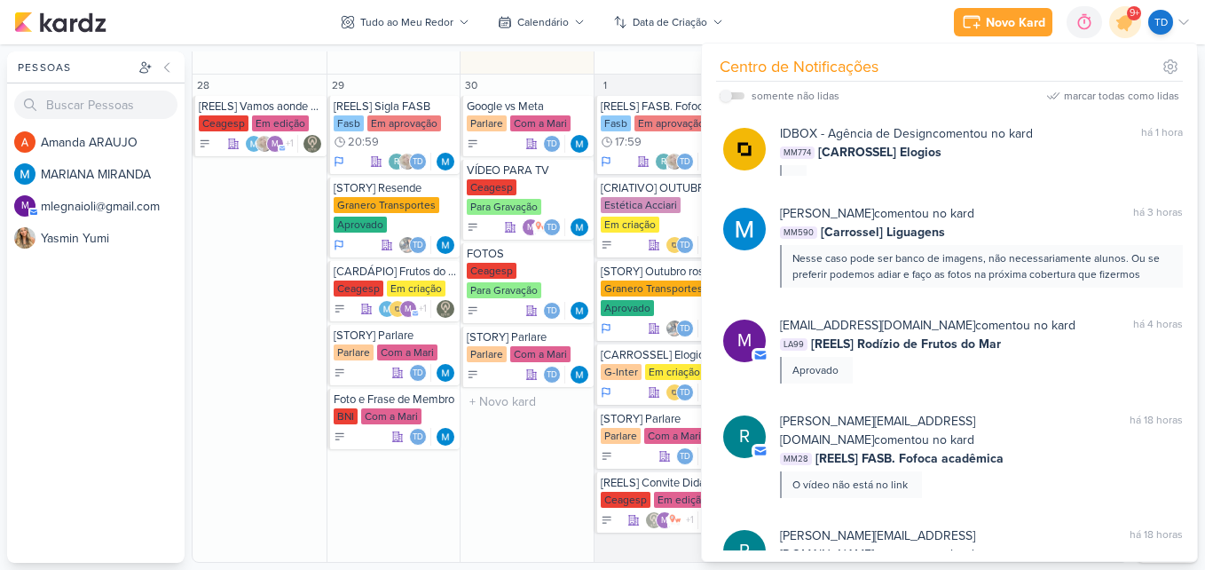
click at [583, 420] on div "30 Google vs Meta Parlare Com a Mari Td" at bounding box center [527, 318] width 134 height 487
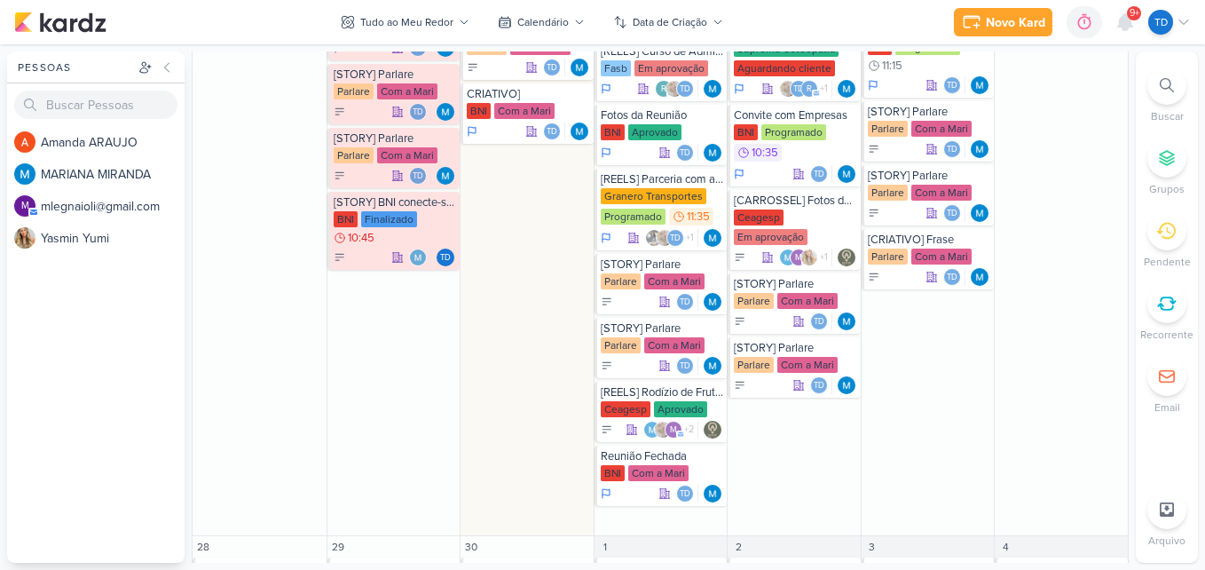
scroll to position [2130, 0]
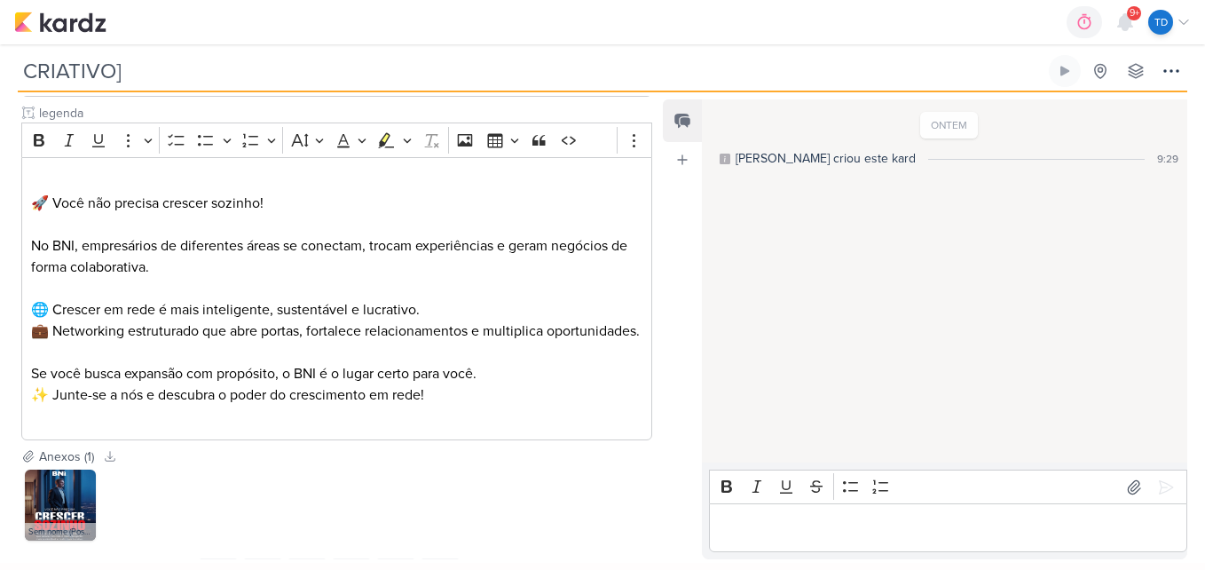
scroll to position [445, 0]
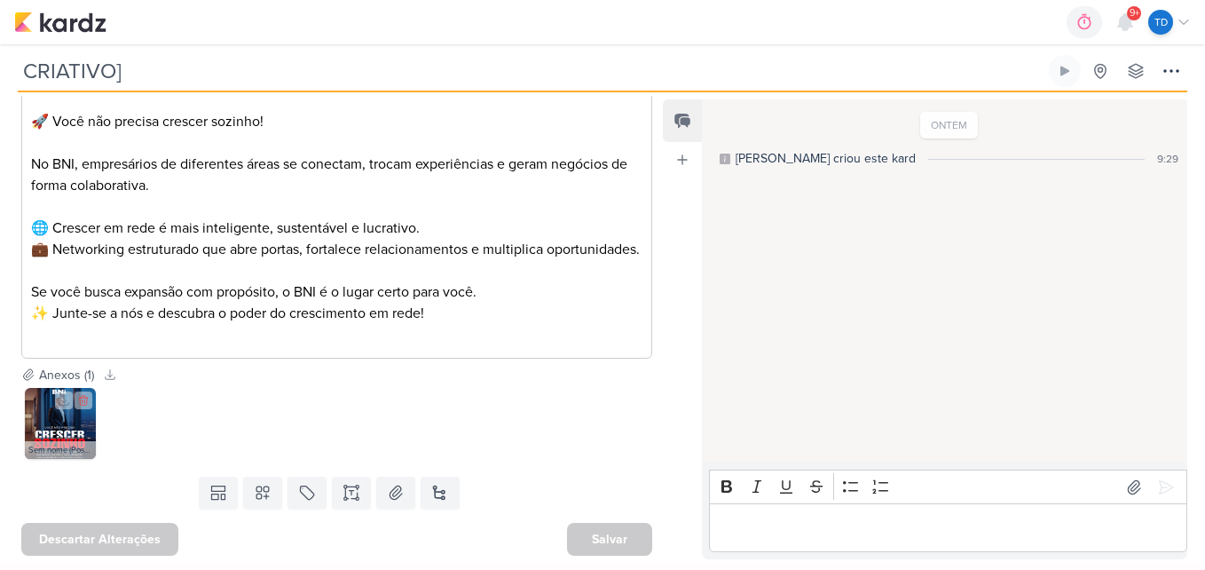
click at [45, 419] on img at bounding box center [60, 423] width 71 height 71
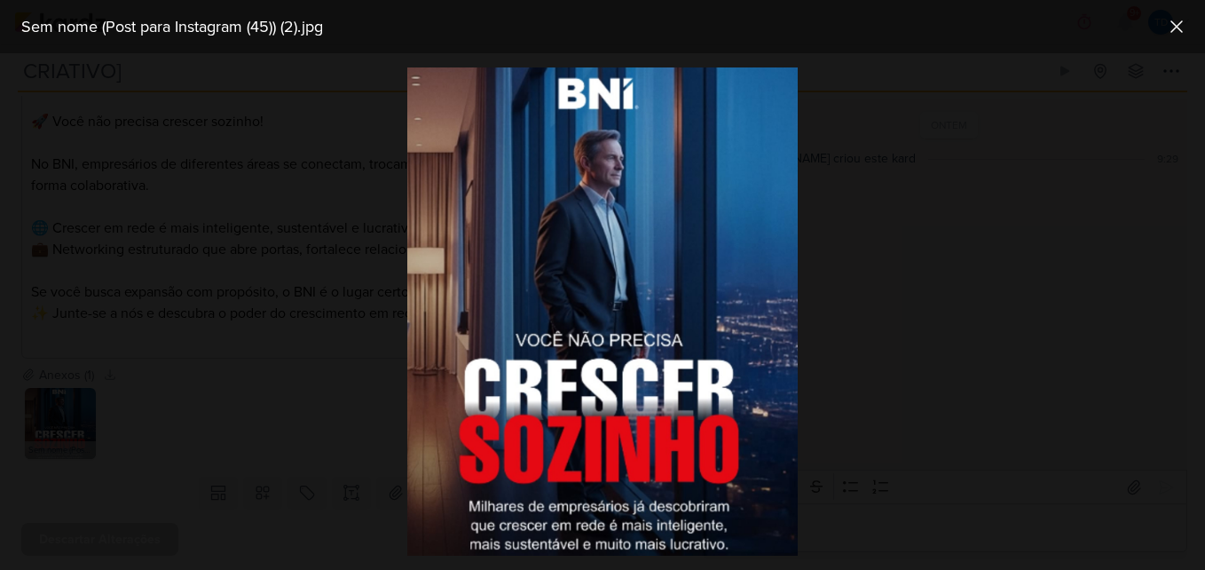
click at [273, 240] on div at bounding box center [602, 311] width 1205 height 516
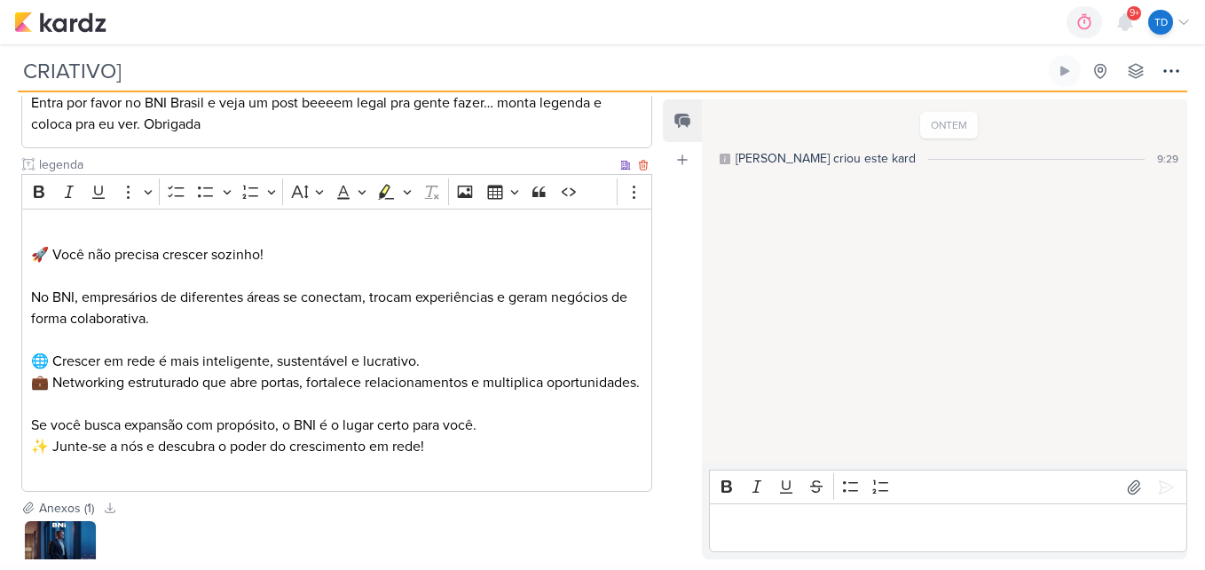
scroll to position [267, 0]
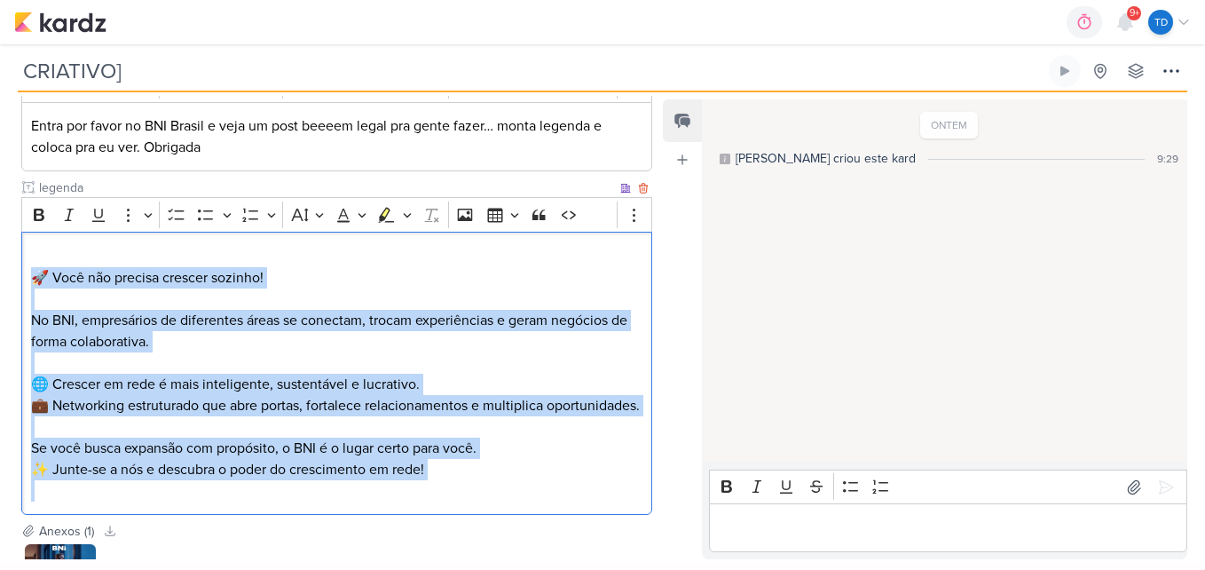
drag, startPoint x: 33, startPoint y: 269, endPoint x: 528, endPoint y: 513, distance: 552.1
click at [528, 513] on div "⁠⁠⁠⁠⁠⁠⁠ 🚀 Você não precisa crescer sozinho! No BNI, empresários de diferentes á…" at bounding box center [336, 373] width 631 height 283
copy div "🚀 Você não precisa crescer sozinho! No BNI, empresários de diferentes áreas se …"
click at [398, 267] on p "🚀 Você não precisa crescer sozinho!" at bounding box center [337, 267] width 612 height 43
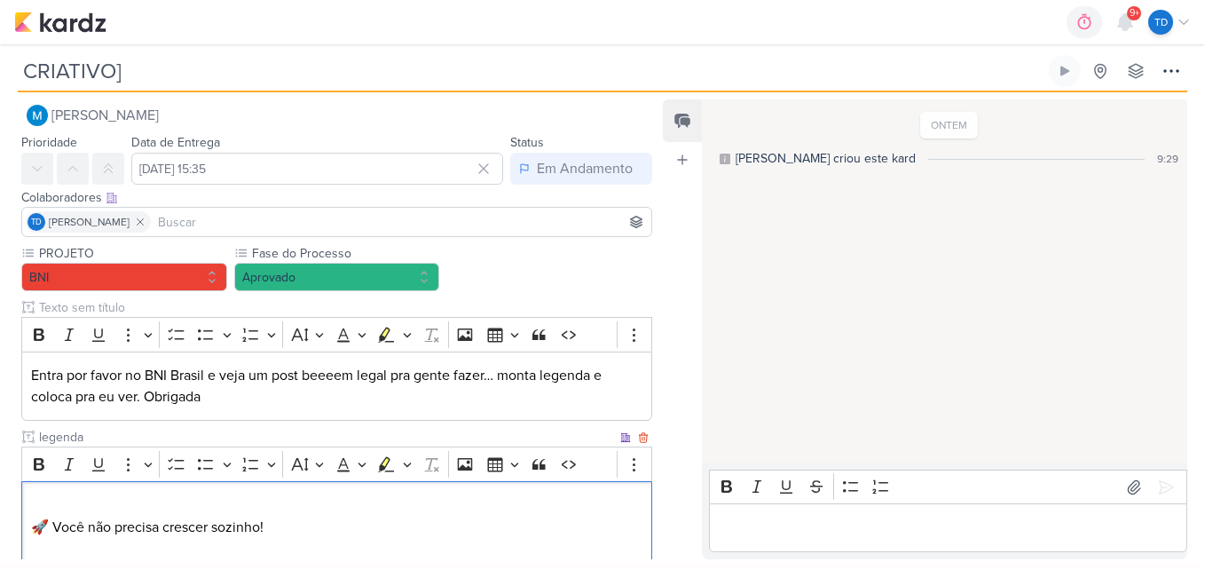
scroll to position [0, 0]
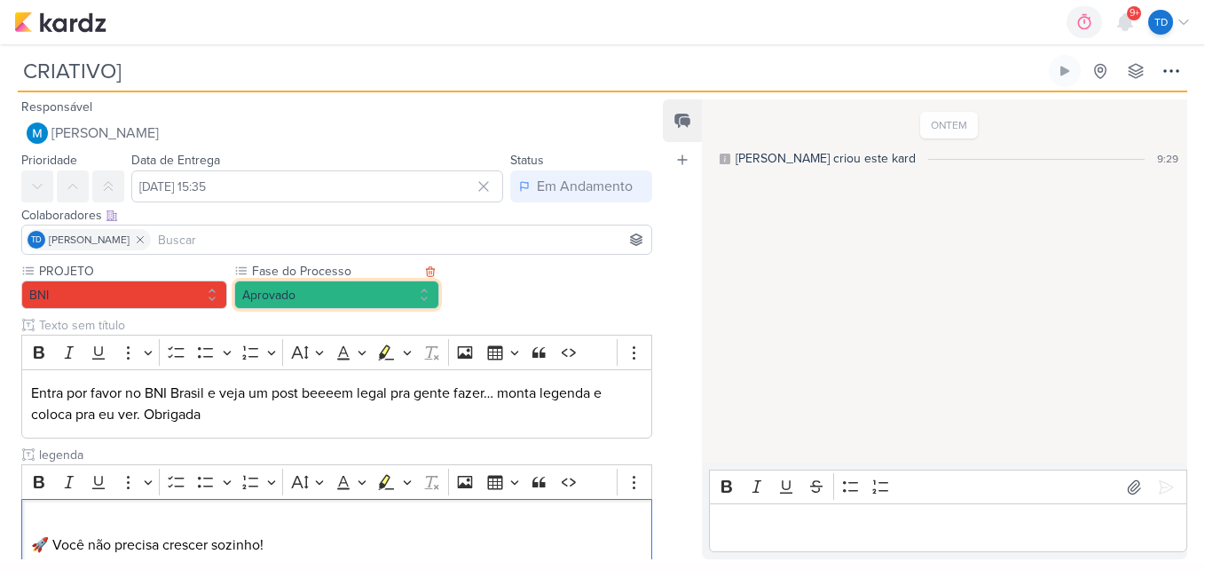
click at [288, 288] on button "Aprovado" at bounding box center [337, 294] width 206 height 28
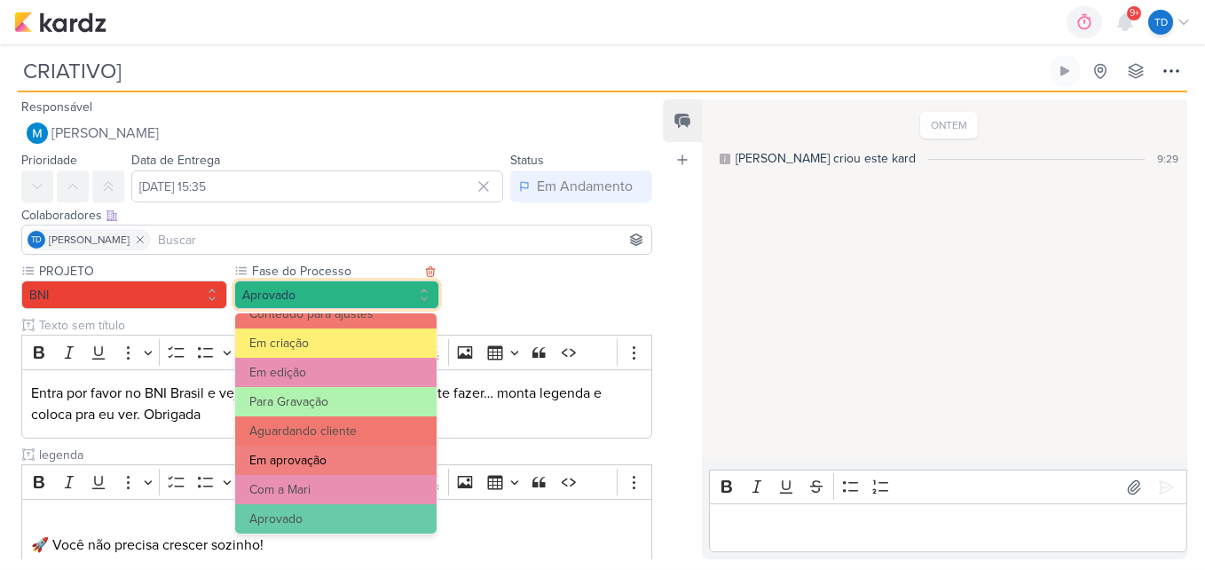
scroll to position [171, 0]
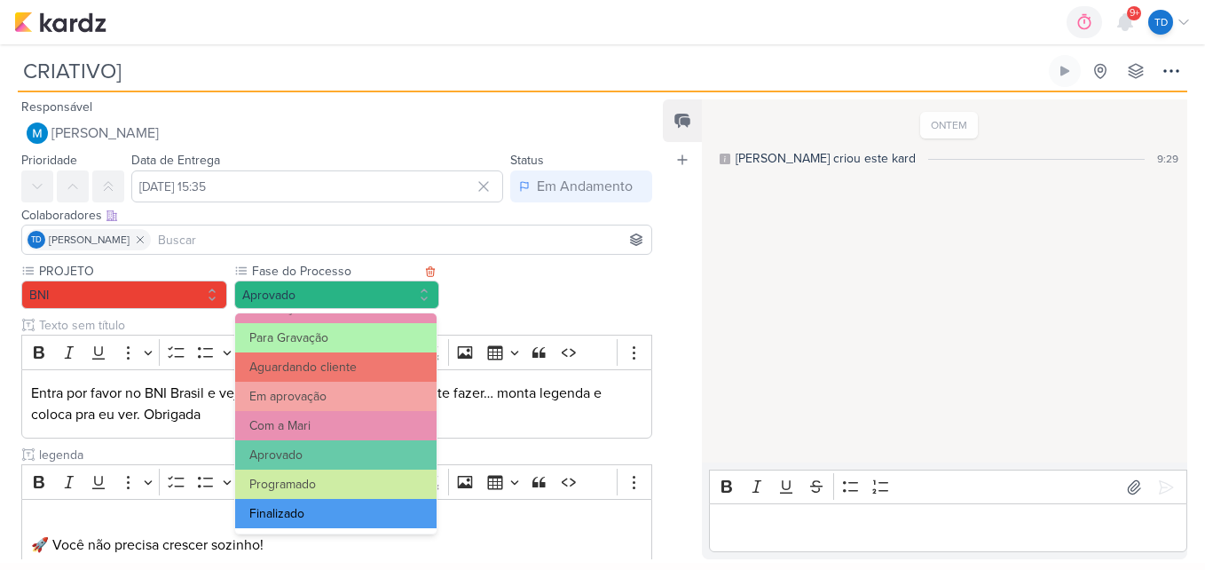
click at [321, 517] on button "Finalizado" at bounding box center [335, 513] width 201 height 29
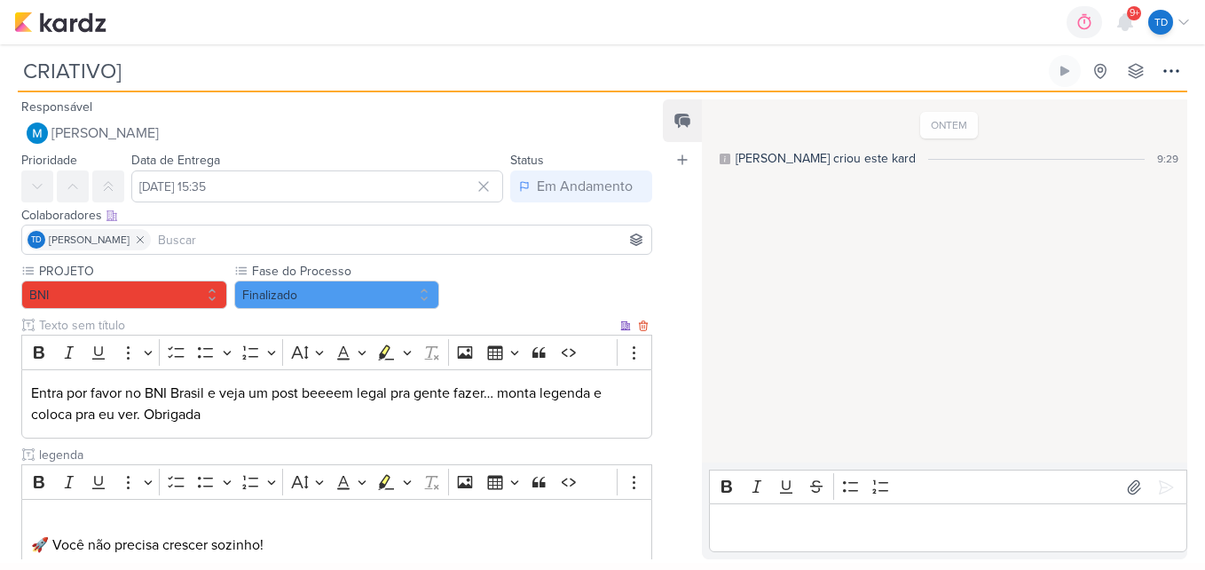
scroll to position [446, 0]
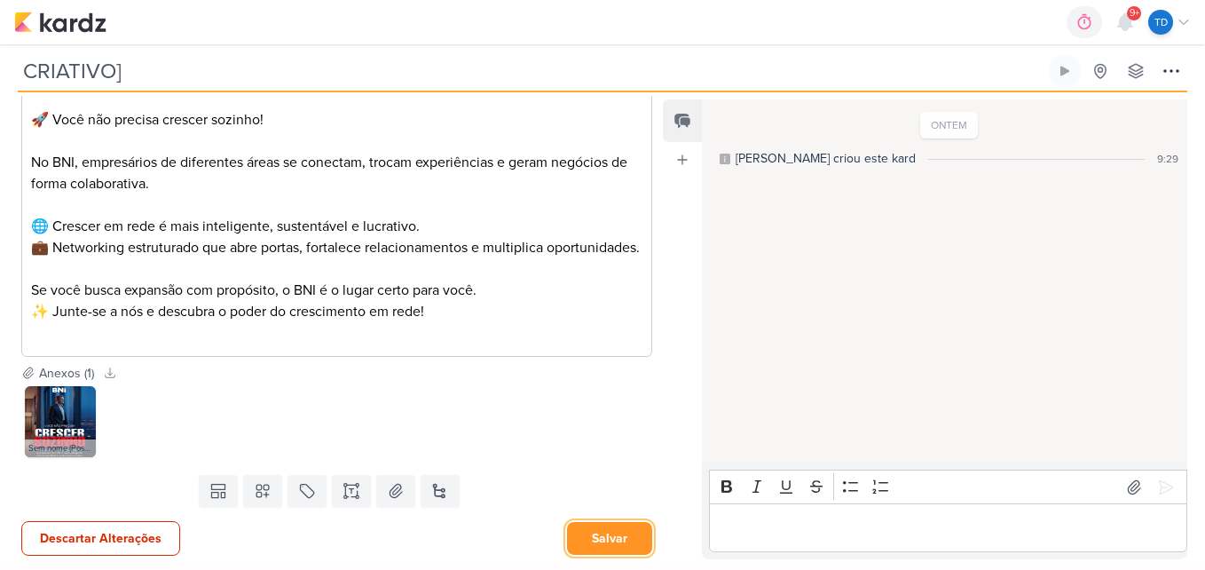
click at [632, 534] on button "Salvar" at bounding box center [609, 538] width 85 height 33
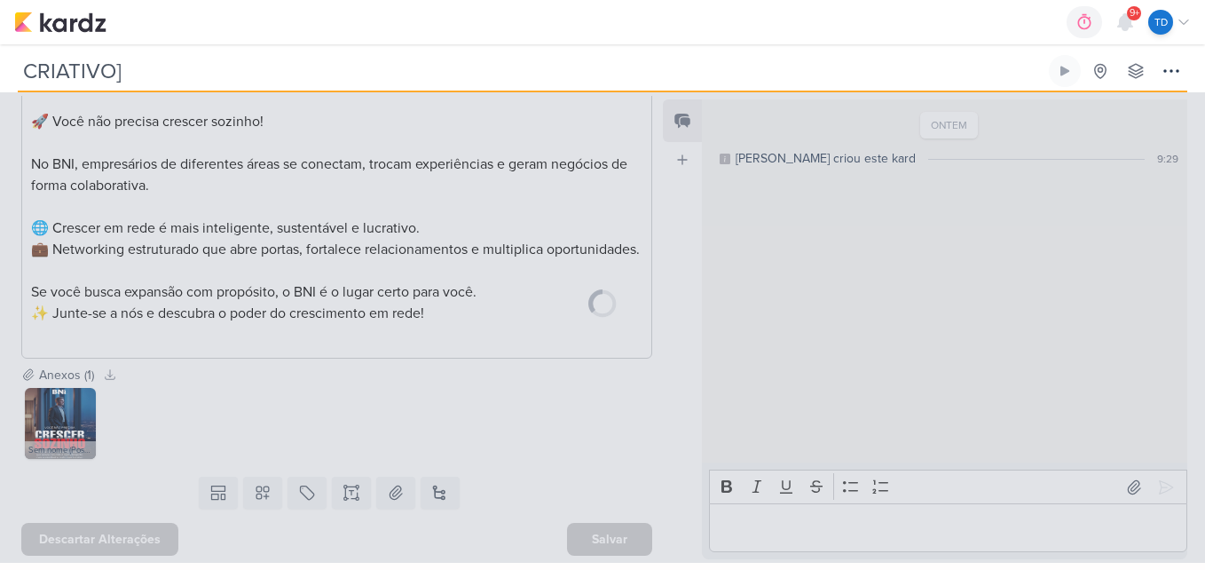
scroll to position [445, 0]
